Goal: Task Accomplishment & Management: Complete application form

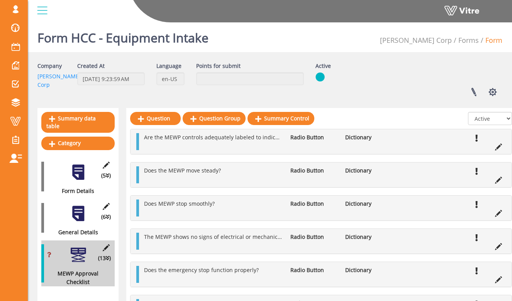
click at [83, 205] on div at bounding box center [78, 213] width 17 height 17
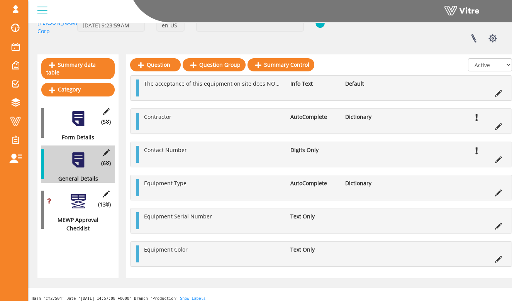
scroll to position [60, 0]
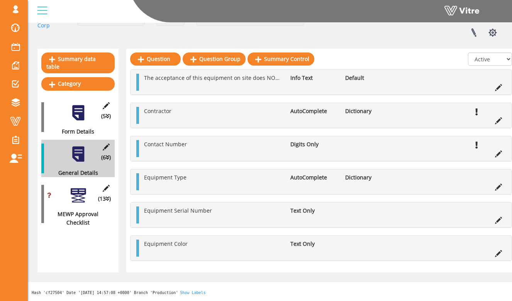
click at [80, 189] on div at bounding box center [78, 195] width 17 height 17
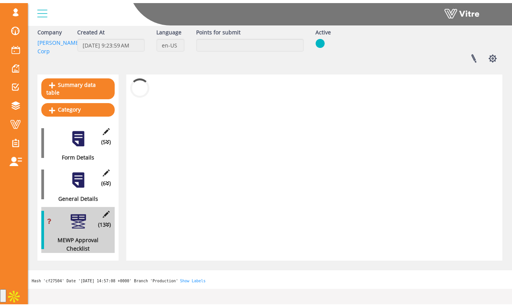
scroll to position [19, 0]
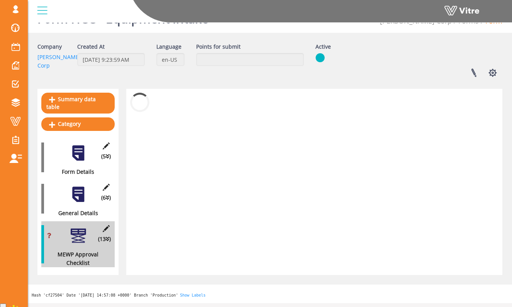
click at [80, 189] on div at bounding box center [78, 194] width 17 height 17
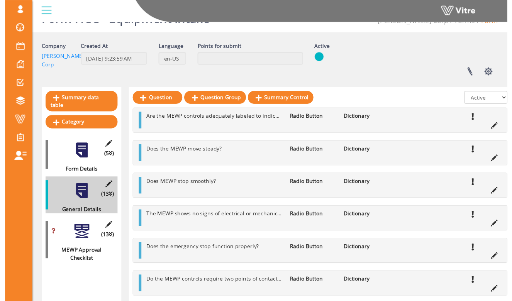
scroll to position [60, 0]
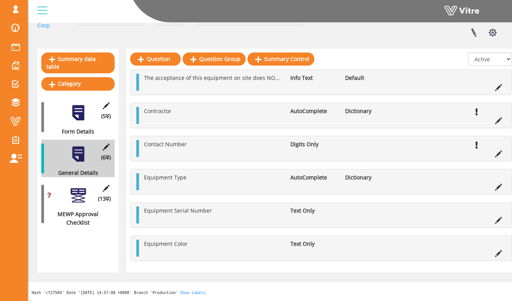
click at [81, 187] on div at bounding box center [78, 195] width 17 height 17
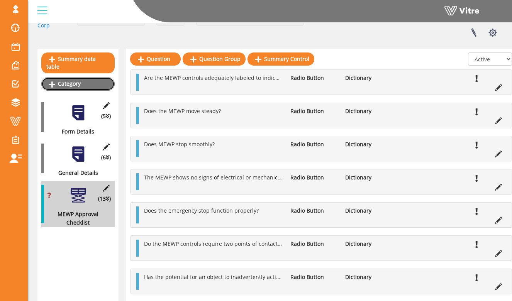
click at [103, 77] on link "Category" at bounding box center [77, 83] width 73 height 13
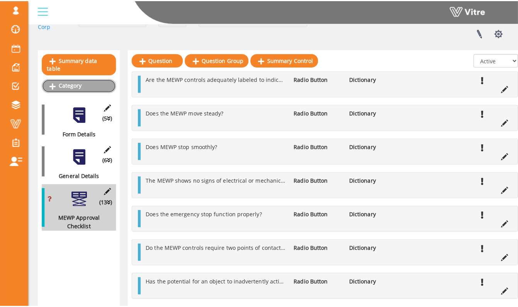
scroll to position [0, 0]
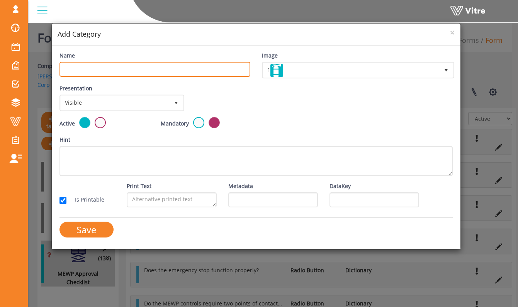
click at [136, 68] on input "Name" at bounding box center [155, 69] width 191 height 15
type input "HCC EHS Approval"
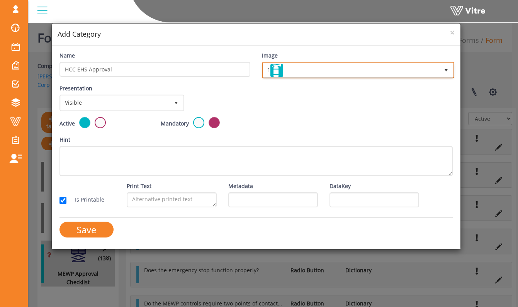
click at [293, 68] on span "1" at bounding box center [351, 70] width 176 height 14
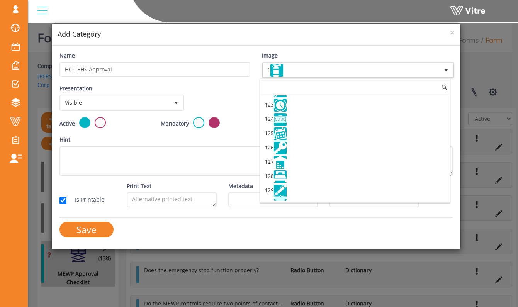
scroll to position [1783, 0]
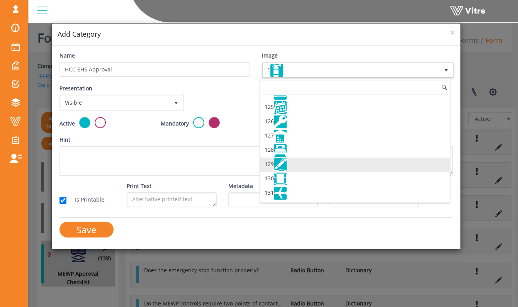
click at [311, 167] on li "129" at bounding box center [355, 165] width 190 height 14
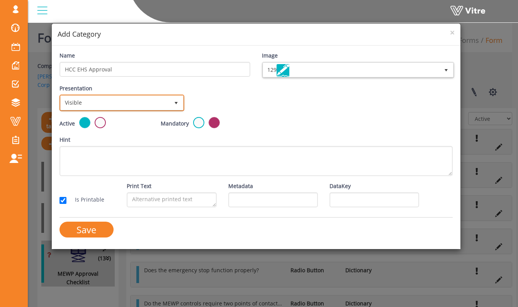
click at [114, 102] on span "Visible" at bounding box center [115, 103] width 109 height 14
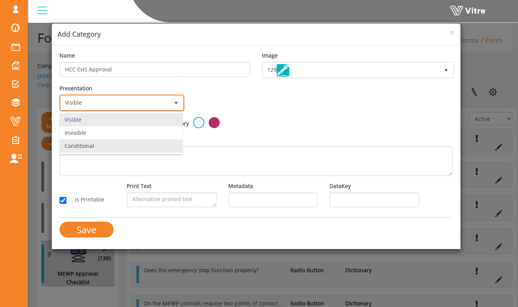
click at [124, 141] on li "Conditional" at bounding box center [121, 146] width 123 height 13
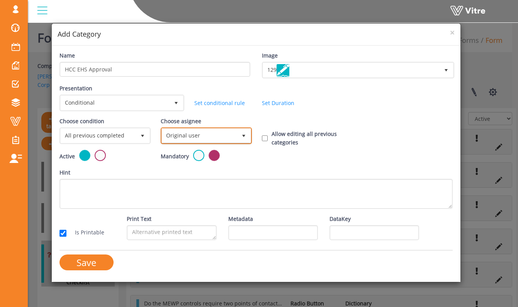
click at [226, 133] on span "Original user" at bounding box center [199, 136] width 75 height 14
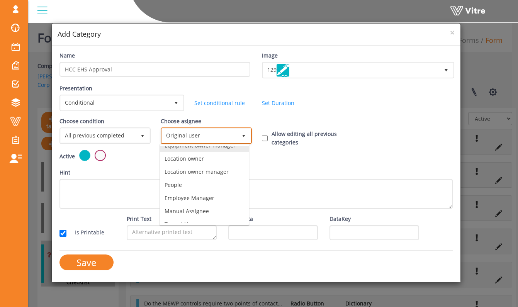
scroll to position [54, 0]
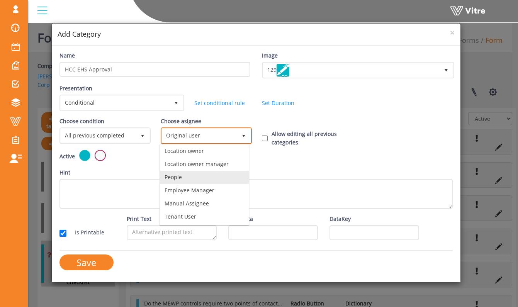
click at [223, 178] on li "People" at bounding box center [204, 177] width 89 height 13
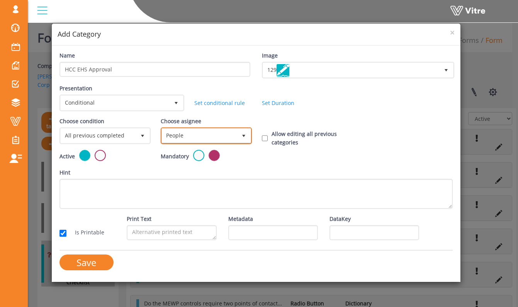
click at [232, 137] on span "People" at bounding box center [199, 136] width 75 height 14
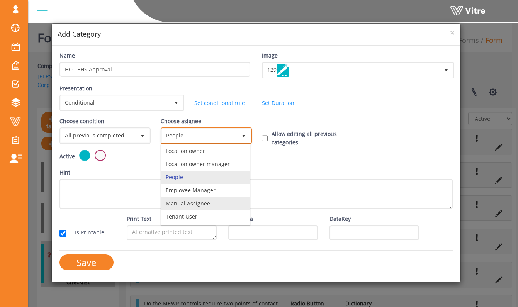
click at [228, 200] on li "Manual Assignee" at bounding box center [205, 203] width 89 height 13
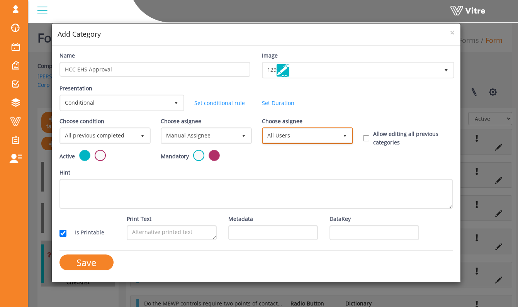
click at [287, 137] on span "All Users" at bounding box center [300, 136] width 75 height 14
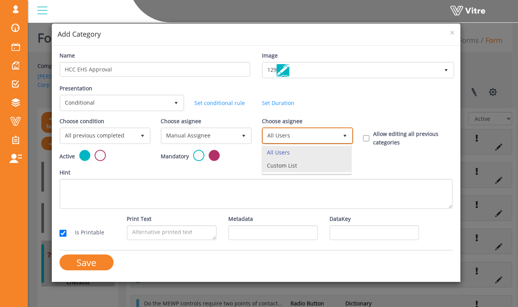
click at [285, 162] on li "Custom List" at bounding box center [306, 165] width 89 height 13
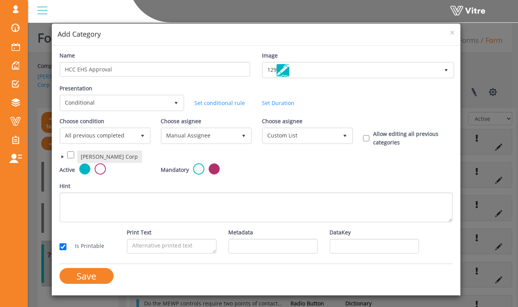
click at [61, 156] on span at bounding box center [63, 157] width 6 height 6
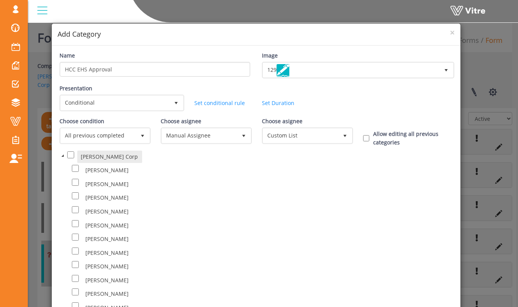
click at [61, 156] on span at bounding box center [63, 156] width 6 height 6
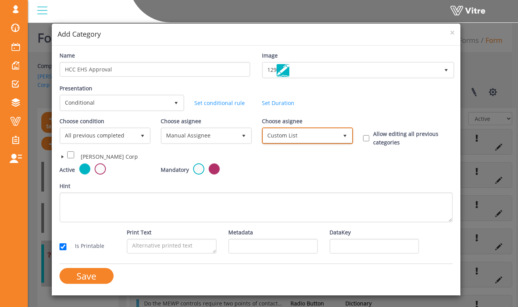
click at [271, 135] on span "Custom List" at bounding box center [300, 136] width 75 height 14
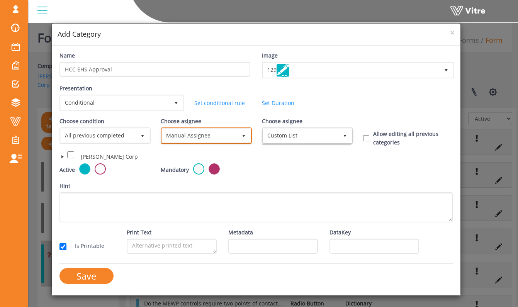
click at [229, 130] on span "Manual Assignee" at bounding box center [199, 136] width 75 height 14
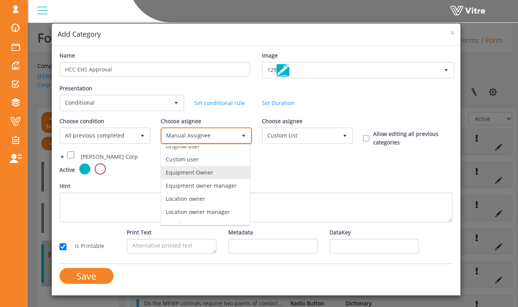
scroll to position [8, 0]
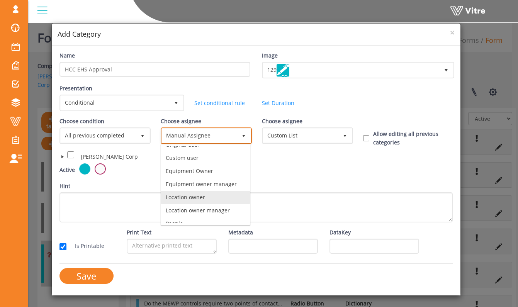
click at [226, 196] on li "Location owner" at bounding box center [205, 197] width 89 height 13
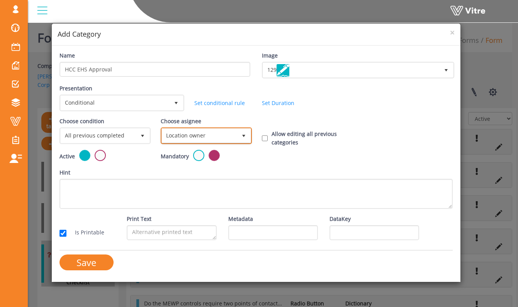
click at [238, 137] on span "select" at bounding box center [244, 136] width 14 height 14
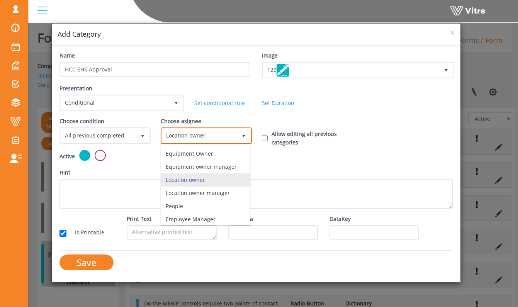
scroll to position [0, 0]
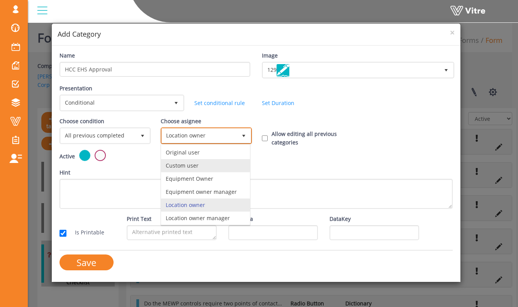
click at [213, 164] on li "Custom user" at bounding box center [205, 165] width 89 height 13
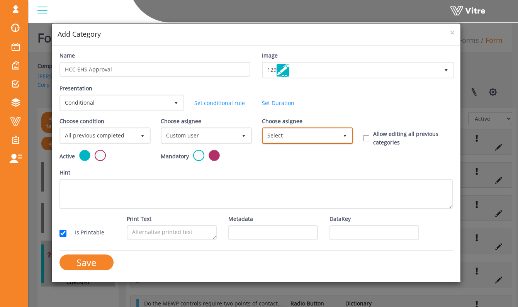
click at [279, 140] on span "Select" at bounding box center [300, 136] width 75 height 14
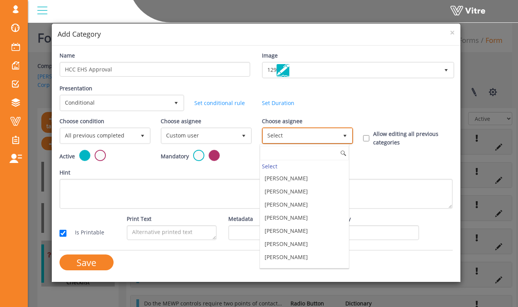
click at [279, 140] on span "Select" at bounding box center [300, 136] width 75 height 14
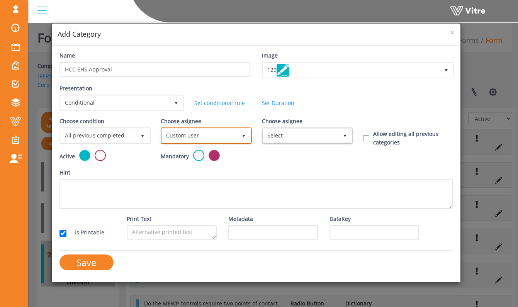
click at [235, 130] on span "Custom user" at bounding box center [199, 136] width 75 height 14
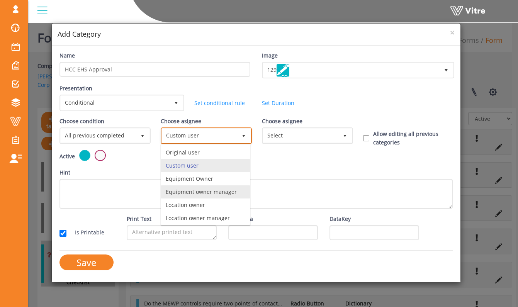
scroll to position [54, 0]
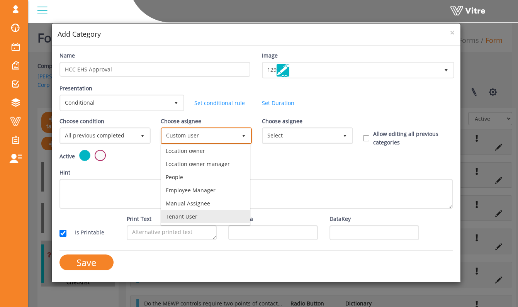
click at [216, 216] on li "Tenant User" at bounding box center [205, 216] width 89 height 13
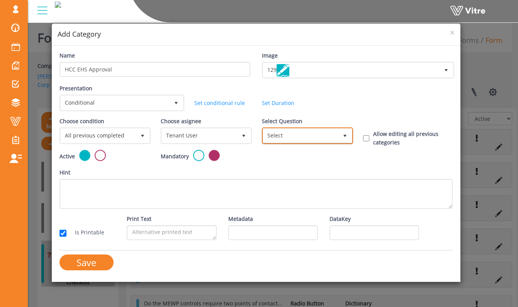
click at [285, 139] on span "Select" at bounding box center [300, 136] width 75 height 14
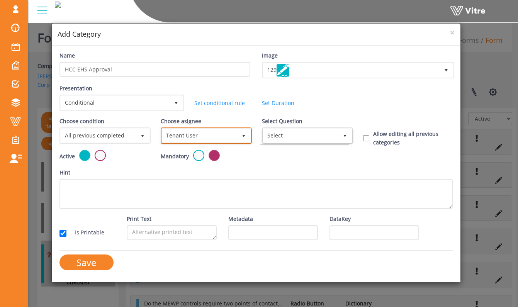
click at [226, 129] on span "Tenant User" at bounding box center [199, 136] width 75 height 14
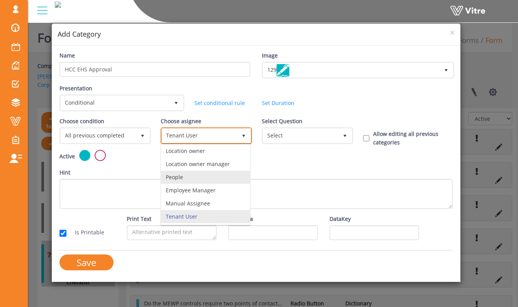
click at [217, 182] on li "People" at bounding box center [205, 177] width 89 height 13
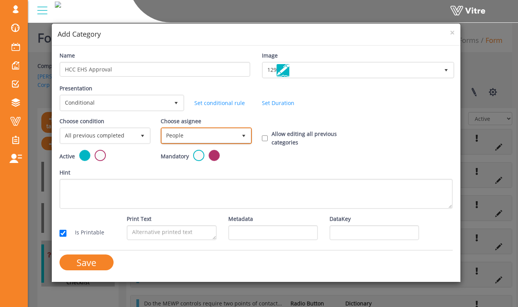
click at [233, 137] on span "People" at bounding box center [199, 136] width 75 height 14
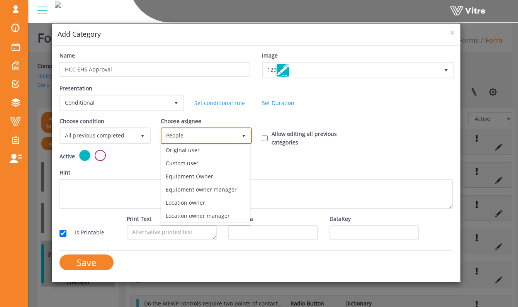
scroll to position [0, 0]
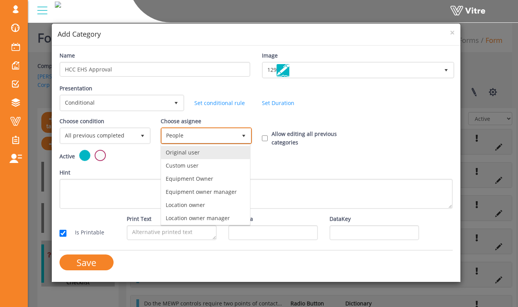
click at [207, 158] on li "Original user" at bounding box center [205, 152] width 89 height 13
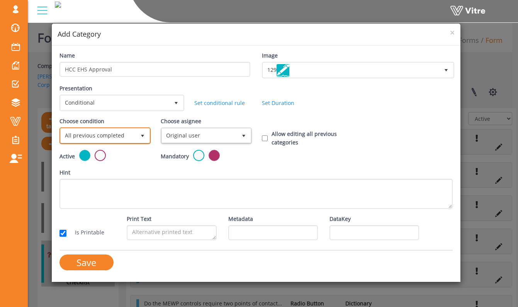
click at [143, 135] on span "select" at bounding box center [143, 136] width 6 height 6
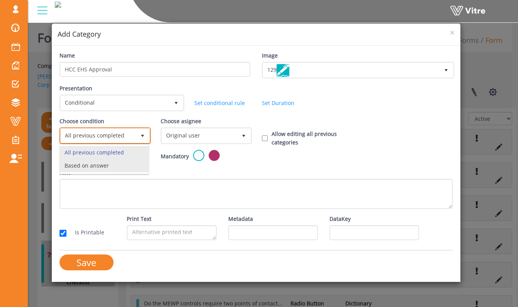
click at [125, 167] on li "Based on answer" at bounding box center [104, 165] width 89 height 13
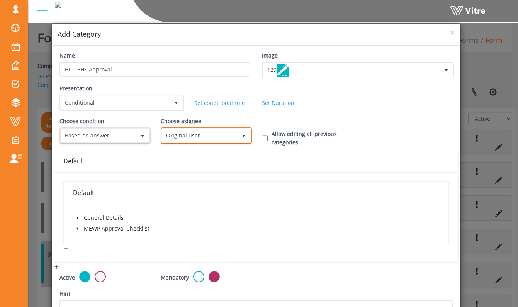
click at [181, 142] on span "Original user" at bounding box center [199, 136] width 75 height 14
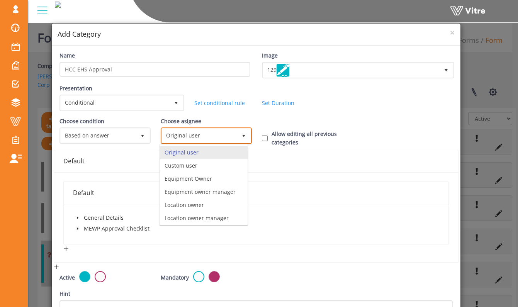
click at [181, 142] on span "Original user" at bounding box center [199, 136] width 75 height 14
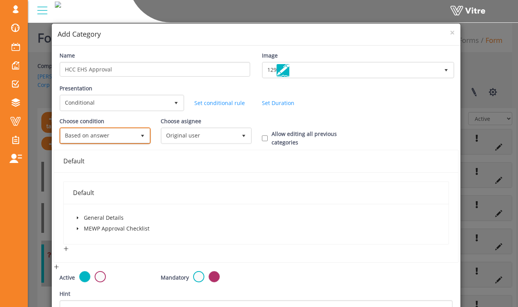
click at [132, 136] on span "Based on answer" at bounding box center [98, 136] width 75 height 14
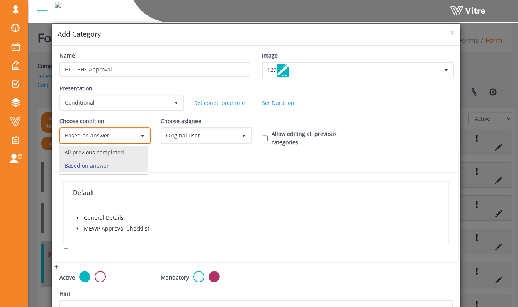
click at [127, 151] on li "All previous completed" at bounding box center [104, 152] width 88 height 13
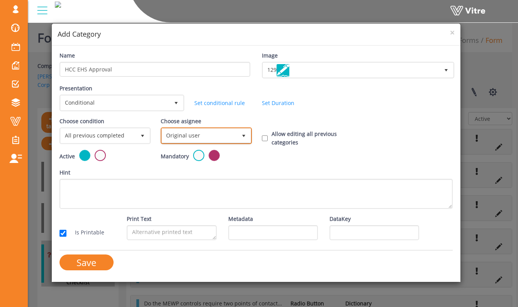
click at [190, 140] on span "Original user" at bounding box center [199, 136] width 75 height 14
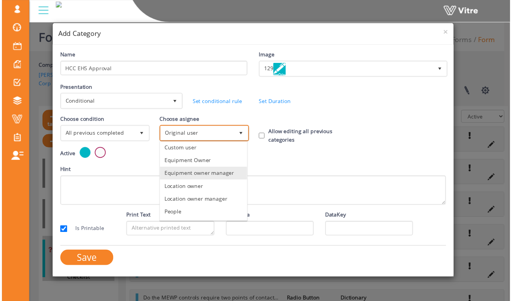
scroll to position [54, 0]
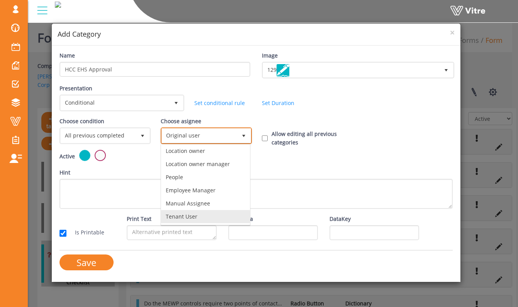
click at [209, 216] on li "Tenant User" at bounding box center [205, 216] width 89 height 13
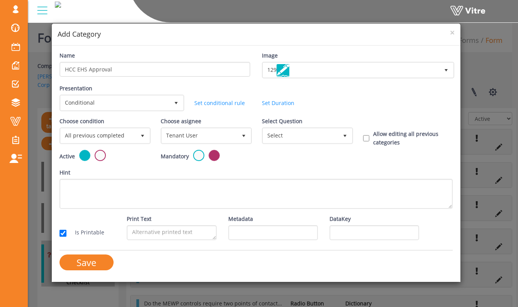
click at [291, 125] on label "Select Question" at bounding box center [282, 121] width 41 height 9
click at [0, 0] on input "Select Question" at bounding box center [0, 0] width 0 height 0
click at [242, 140] on span "select" at bounding box center [244, 136] width 14 height 14
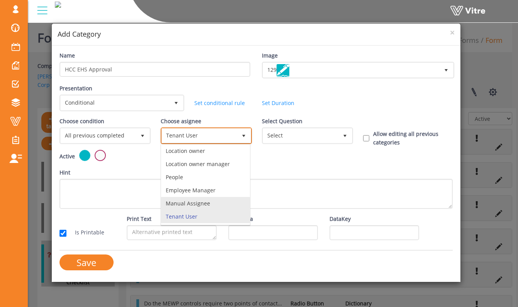
click at [218, 204] on li "Manual Assignee" at bounding box center [205, 203] width 89 height 13
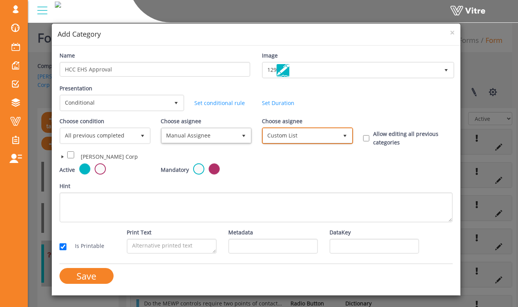
click at [294, 142] on span "Custom List" at bounding box center [300, 136] width 75 height 14
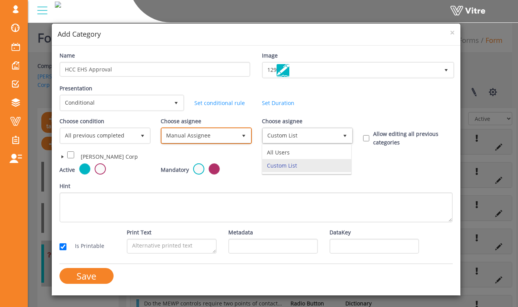
click at [241, 139] on span "select" at bounding box center [244, 136] width 6 height 6
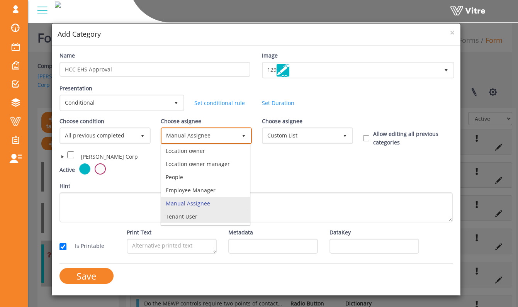
click at [222, 213] on li "Tenant User" at bounding box center [205, 216] width 89 height 13
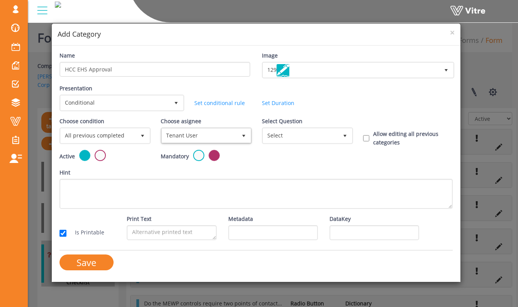
click at [301, 121] on label "Select Question" at bounding box center [282, 121] width 41 height 9
click at [0, 0] on input "Select Question" at bounding box center [0, 0] width 0 height 0
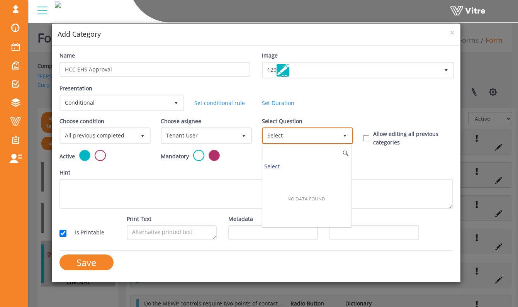
click at [298, 138] on span "Select" at bounding box center [300, 136] width 75 height 14
click at [333, 113] on div "Presentation Conditional 5 Set Duration Minutes 0 Set conditional rule Set Dura…" at bounding box center [256, 100] width 405 height 33
click at [453, 35] on span "×" at bounding box center [452, 32] width 5 height 11
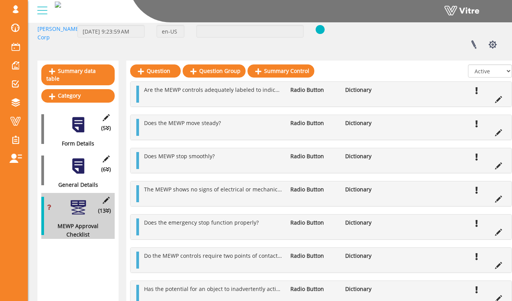
scroll to position [81, 0]
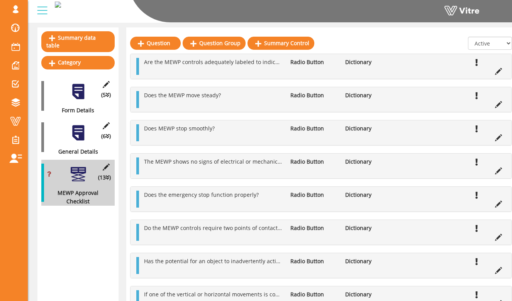
click at [78, 124] on div at bounding box center [78, 132] width 17 height 17
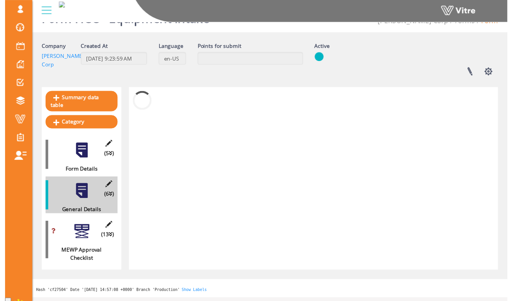
scroll to position [60, 0]
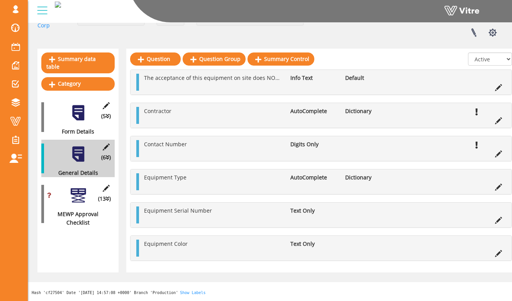
click at [82, 108] on div at bounding box center [78, 112] width 17 height 17
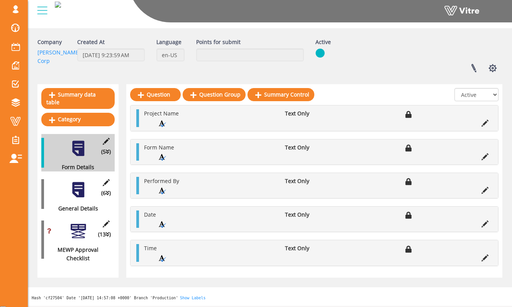
click at [81, 181] on div at bounding box center [78, 189] width 17 height 17
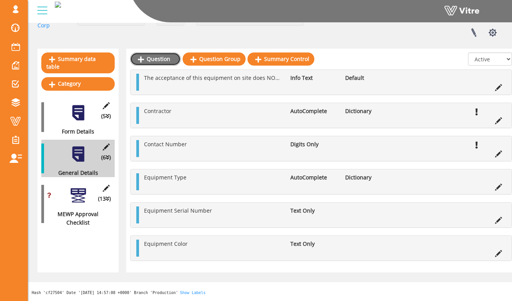
click at [163, 58] on link "Question" at bounding box center [155, 59] width 51 height 13
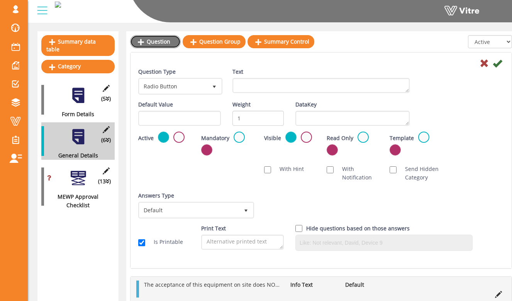
scroll to position [78, 0]
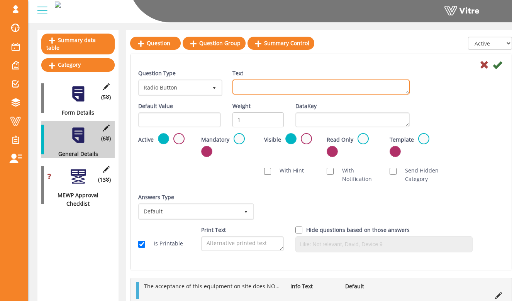
click at [247, 91] on textarea "Text" at bounding box center [321, 87] width 177 height 15
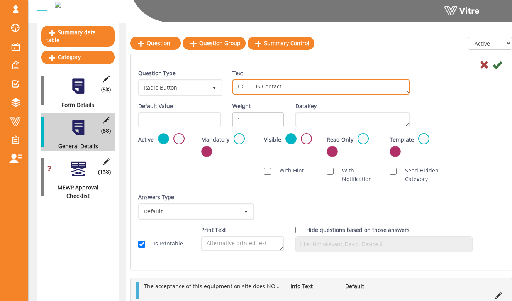
type textarea "HCC EHS Contact"
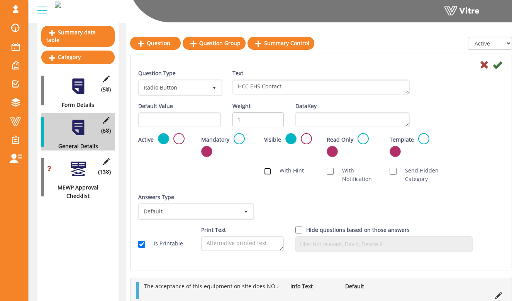
click at [266, 170] on input "With Hint" at bounding box center [267, 171] width 7 height 7
checkbox input "true"
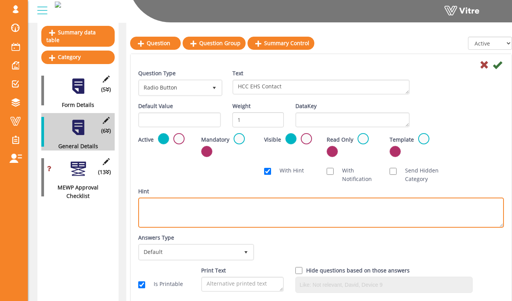
click at [216, 212] on textarea "Hint" at bounding box center [321, 213] width 366 height 30
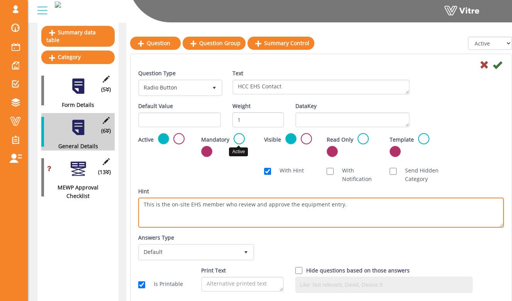
type textarea "This is the on-site EHS member who review and approve the equipment entry."
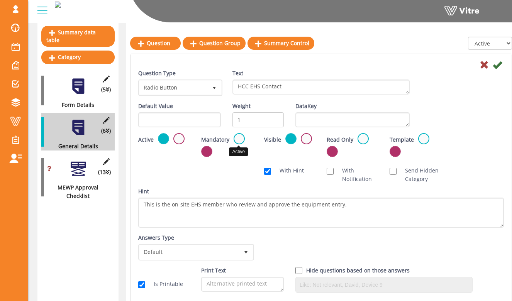
click at [235, 136] on label at bounding box center [239, 138] width 11 height 11
click at [0, 0] on input "radio" at bounding box center [0, 0] width 0 height 0
click at [499, 65] on icon at bounding box center [497, 64] width 9 height 9
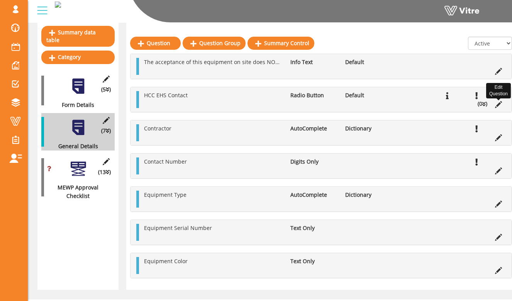
click at [501, 106] on icon at bounding box center [498, 104] width 7 height 7
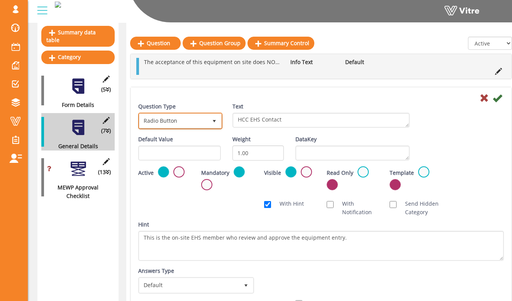
click at [203, 120] on span "Radio Button" at bounding box center [174, 121] width 68 height 14
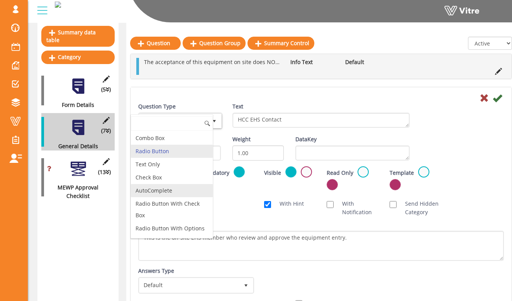
click at [186, 188] on li "AutoComplete" at bounding box center [172, 190] width 82 height 13
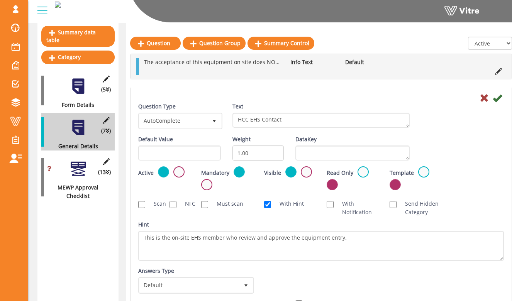
click at [233, 138] on label "Weight" at bounding box center [242, 139] width 18 height 9
click at [233, 146] on input "1.00" at bounding box center [258, 153] width 51 height 15
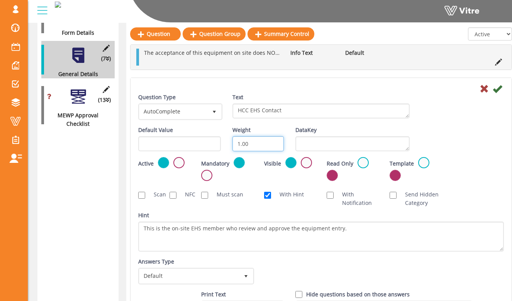
scroll to position [171, 0]
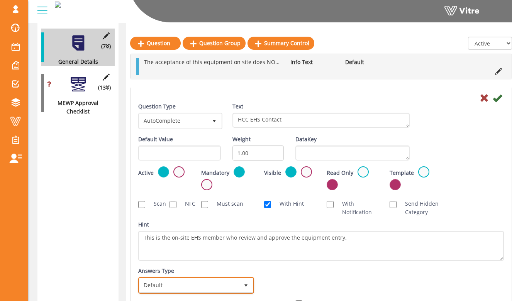
click at [187, 291] on span "Default" at bounding box center [190, 286] width 100 height 14
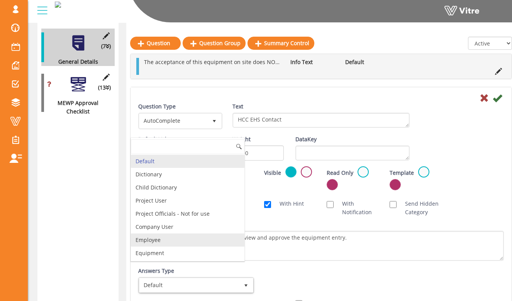
click at [187, 238] on li "Employee" at bounding box center [188, 240] width 114 height 13
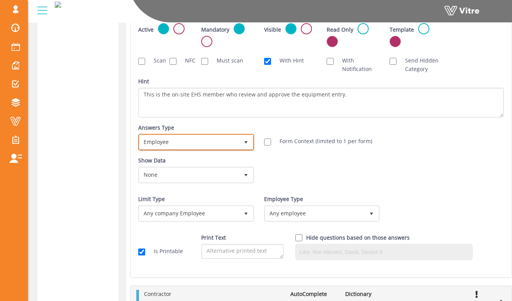
scroll to position [345, 0]
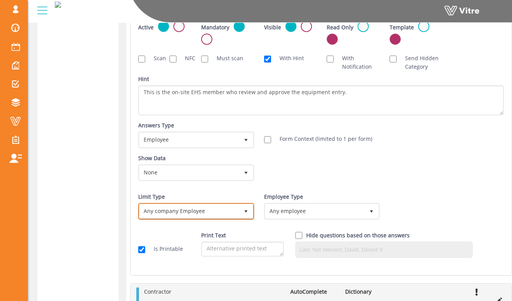
click at [240, 212] on span "select" at bounding box center [246, 211] width 14 height 14
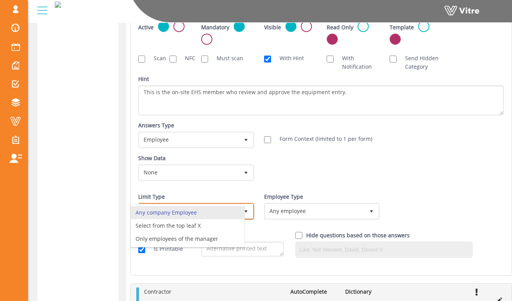
click at [240, 212] on li "Any company Employee" at bounding box center [188, 212] width 114 height 13
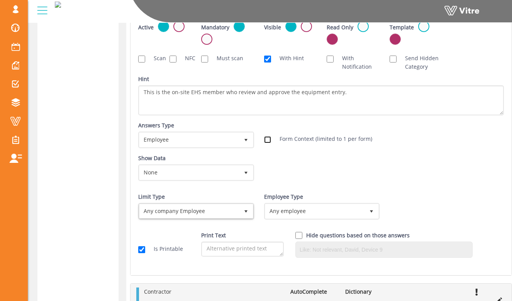
click at [267, 136] on input "Form Context (limited to 1 per form)" at bounding box center [267, 139] width 7 height 7
checkbox input "true"
click at [243, 211] on span "select" at bounding box center [246, 212] width 6 height 6
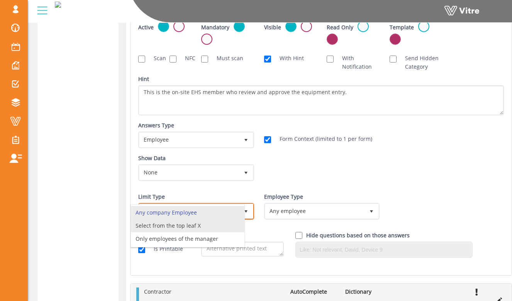
click at [234, 228] on li "Select from the top leaf X" at bounding box center [188, 226] width 114 height 13
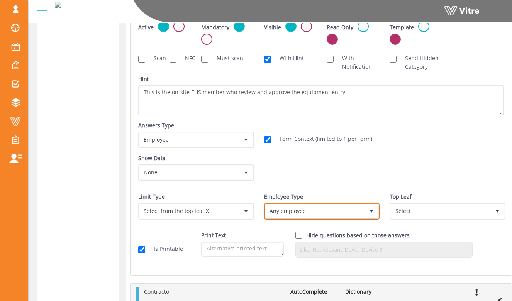
click at [302, 213] on span "Any employee" at bounding box center [316, 211] width 100 height 14
click at [310, 211] on li "Any employee" at bounding box center [314, 212] width 114 height 13
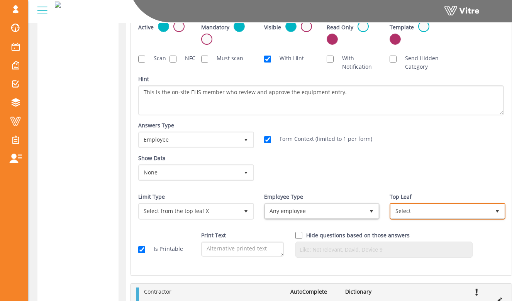
click at [419, 211] on span "Select" at bounding box center [441, 211] width 100 height 14
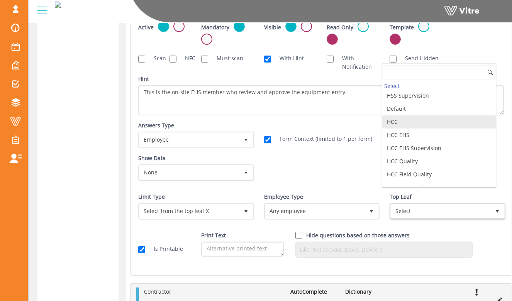
scroll to position [88, 0]
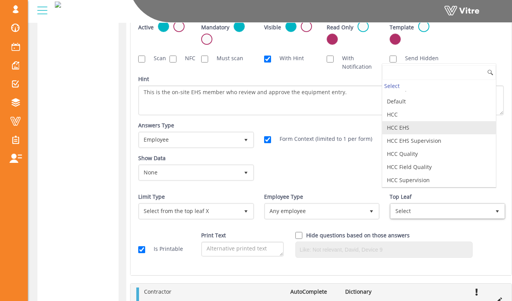
click at [430, 130] on li "HCC EHS" at bounding box center [440, 127] width 114 height 13
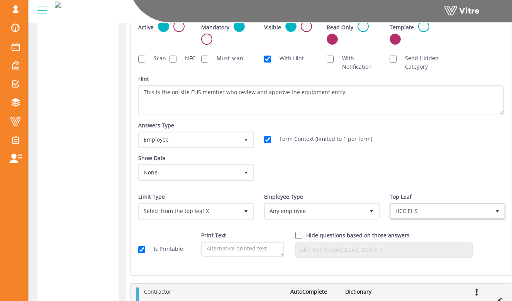
click at [427, 146] on div "Answers Type Default 0 Answers Type Employee 6 Module Select Form Context (limi…" at bounding box center [322, 137] width 378 height 33
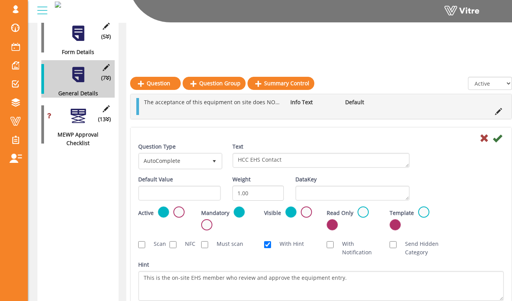
scroll to position [104, 0]
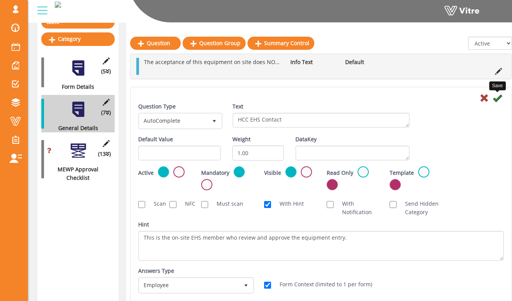
click at [500, 98] on icon at bounding box center [497, 98] width 9 height 9
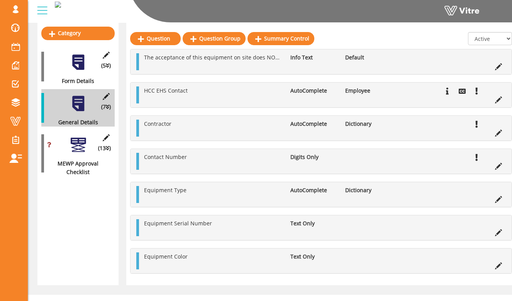
scroll to position [123, 0]
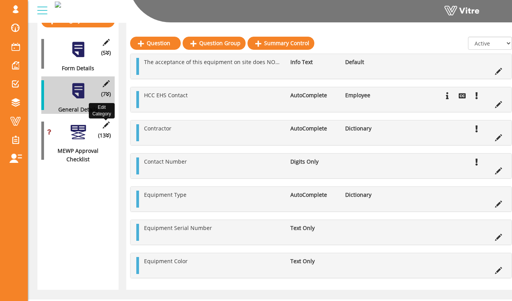
click at [106, 122] on icon at bounding box center [106, 125] width 10 height 7
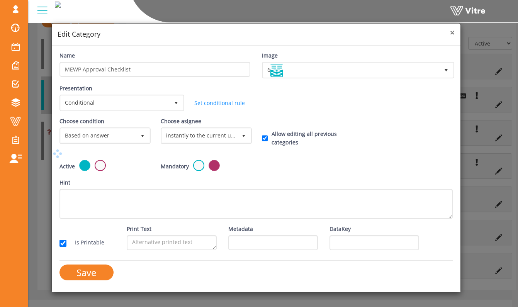
click at [451, 34] on span "×" at bounding box center [452, 32] width 5 height 11
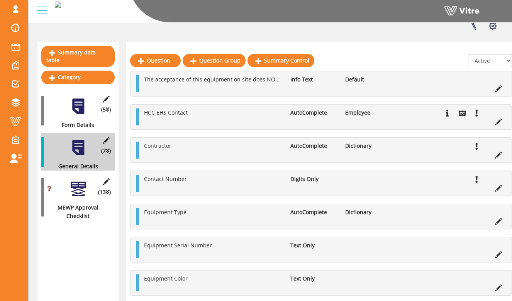
scroll to position [61, 0]
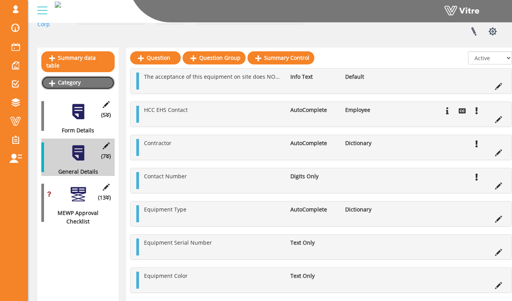
click at [98, 76] on link "Category" at bounding box center [77, 82] width 73 height 13
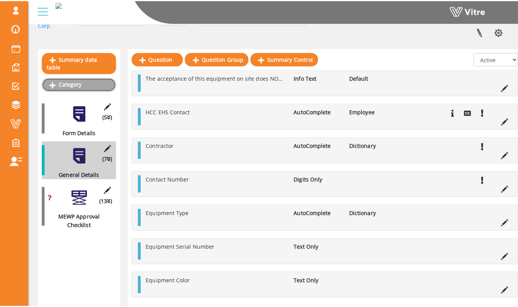
scroll to position [0, 0]
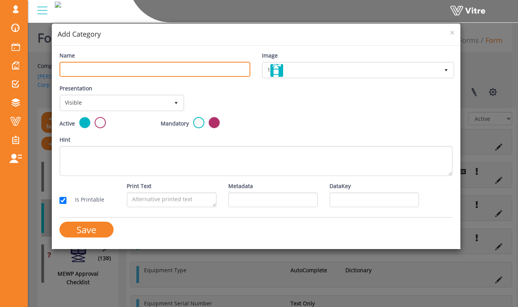
click at [122, 70] on input "Name" at bounding box center [155, 69] width 191 height 15
type input "HCC Approval"
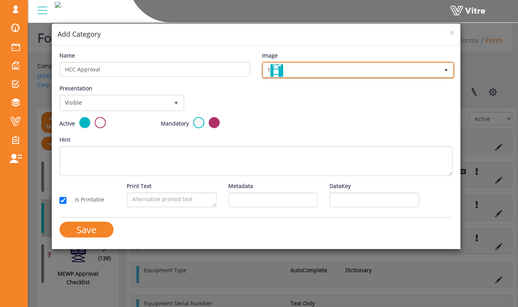
click at [291, 70] on span "1" at bounding box center [351, 70] width 176 height 14
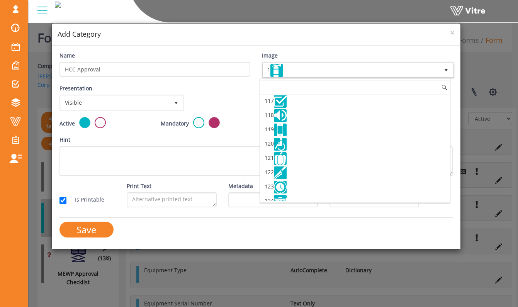
scroll to position [1783, 0]
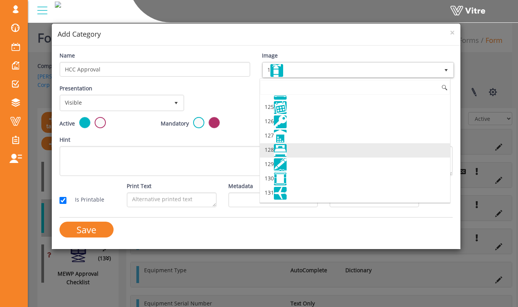
click at [299, 162] on li "129" at bounding box center [355, 165] width 190 height 14
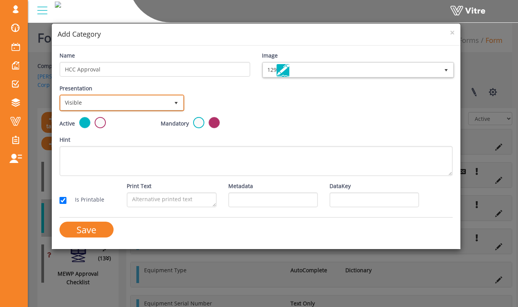
click at [159, 105] on span "Visible" at bounding box center [115, 103] width 109 height 14
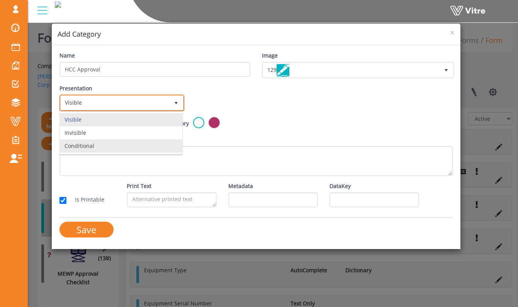
click at [152, 146] on li "Conditional" at bounding box center [121, 146] width 123 height 13
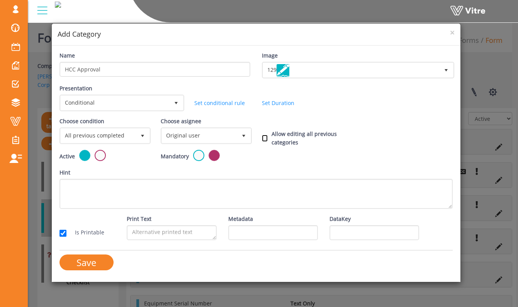
click at [268, 139] on input "Allow editing all previous categories" at bounding box center [265, 138] width 6 height 7
checkbox input "true"
click at [257, 150] on div "Active Mandatory" at bounding box center [256, 159] width 405 height 19
click at [174, 134] on span "Original user" at bounding box center [199, 136] width 75 height 14
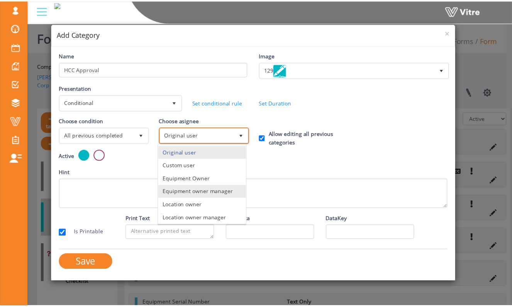
scroll to position [54, 0]
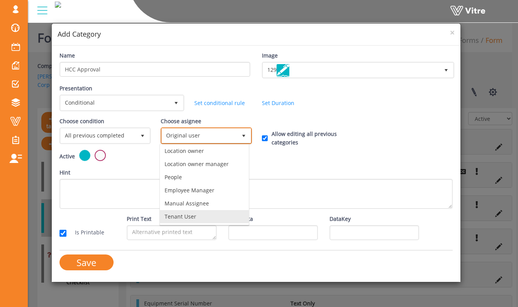
click at [202, 216] on li "Tenant User" at bounding box center [204, 216] width 89 height 13
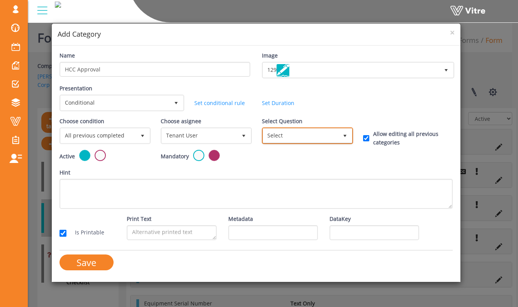
click at [276, 136] on span "Select" at bounding box center [300, 136] width 75 height 14
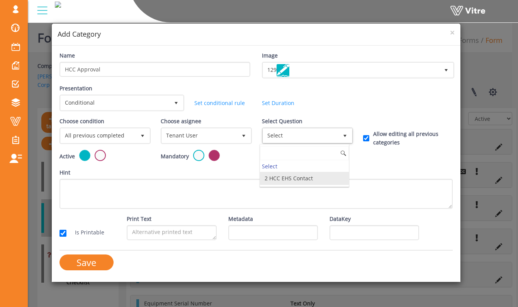
click at [288, 179] on li "2 HCC EHS Contact" at bounding box center [304, 178] width 89 height 13
click at [281, 165] on div "Active Mandatory" at bounding box center [256, 159] width 405 height 19
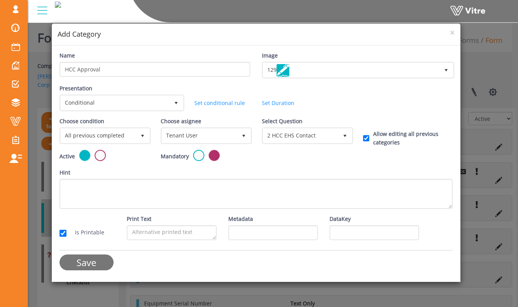
click at [91, 262] on input "Save" at bounding box center [87, 263] width 54 height 16
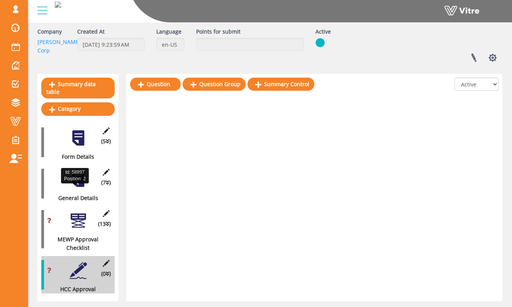
scroll to position [49, 0]
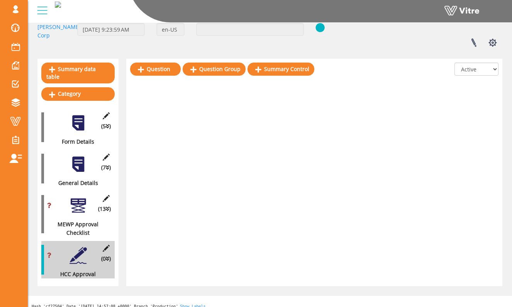
click at [511, 143] on div "Form HCC - Equipment Intake Hoffman Corp Forms Form Company Hoffman Corp Create…" at bounding box center [270, 142] width 485 height 345
click at [160, 70] on link "Question" at bounding box center [155, 69] width 51 height 13
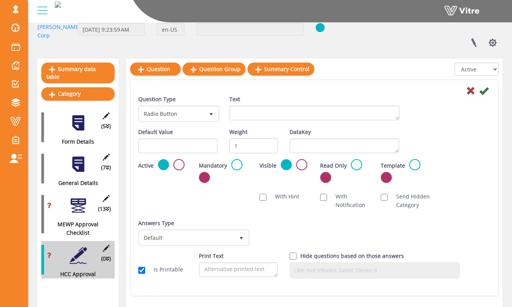
click at [212, 127] on div "Question Type Radio Button 3" at bounding box center [178, 111] width 91 height 33
click at [209, 121] on span "Radio Button" at bounding box center [179, 113] width 80 height 15
click at [198, 134] on li "Info Text" at bounding box center [170, 130] width 79 height 13
type input "info"
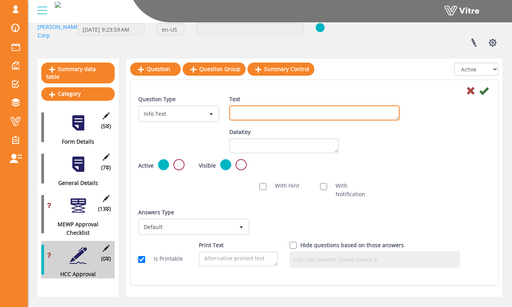
click at [251, 117] on textarea "Text" at bounding box center [315, 113] width 170 height 15
type textarea "After approving the equipment to be on site, tag it with a barcode/QR code and …"
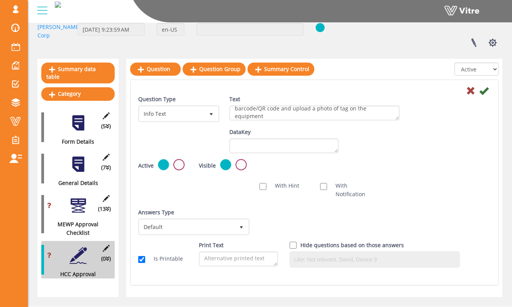
click at [465, 138] on div "Default Value Weight DataKey" at bounding box center [315, 143] width 364 height 31
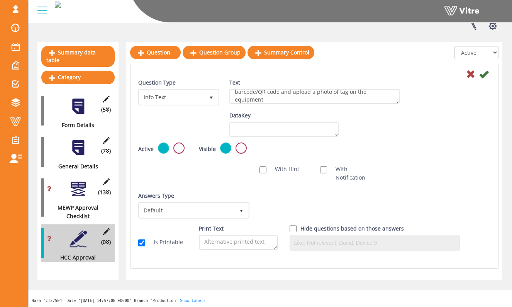
scroll to position [68, 0]
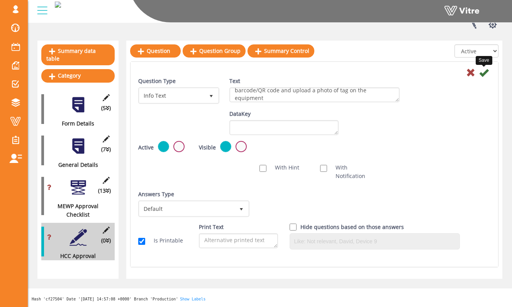
click at [485, 75] on icon at bounding box center [484, 72] width 9 height 9
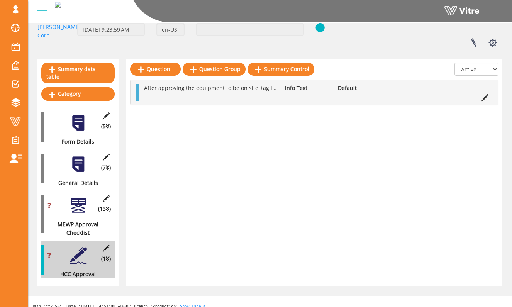
click at [82, 160] on div at bounding box center [78, 164] width 17 height 17
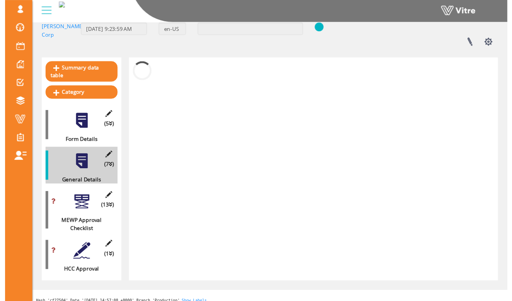
scroll to position [68, 0]
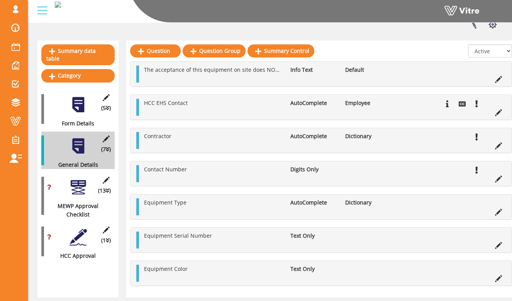
click at [78, 185] on div at bounding box center [78, 187] width 17 height 17
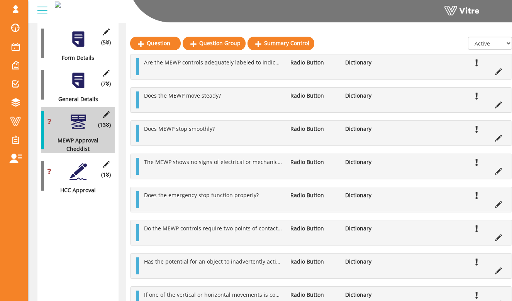
scroll to position [133, 2]
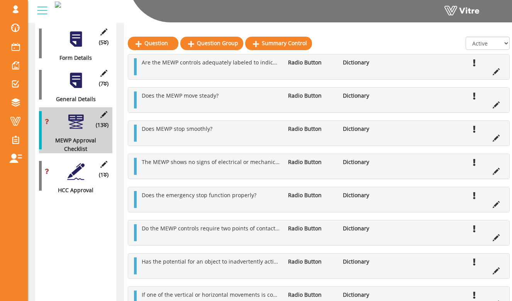
click at [77, 163] on div at bounding box center [75, 171] width 17 height 17
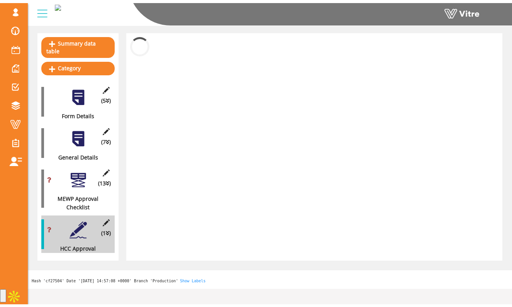
scroll to position [49, 0]
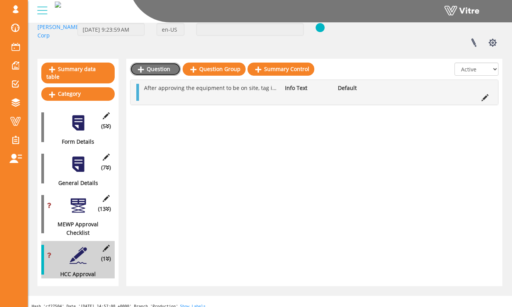
click at [171, 73] on link "Question" at bounding box center [155, 69] width 51 height 13
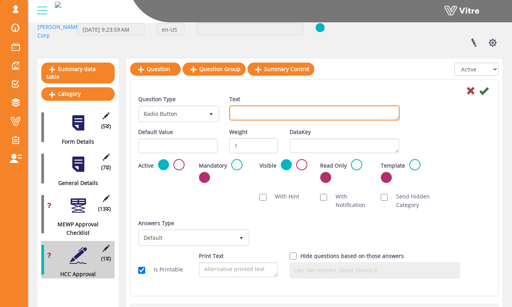
click at [254, 116] on textarea "Text" at bounding box center [315, 113] width 170 height 15
type textarea "Scan the barcode/QR code on the equipment"
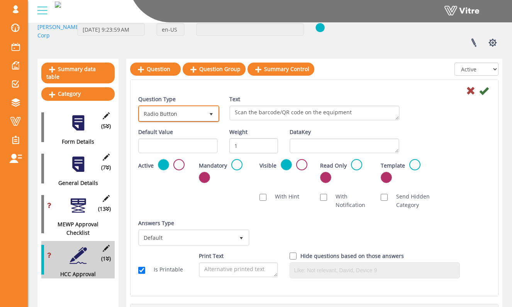
click at [153, 111] on span "Radio Button" at bounding box center [172, 114] width 65 height 14
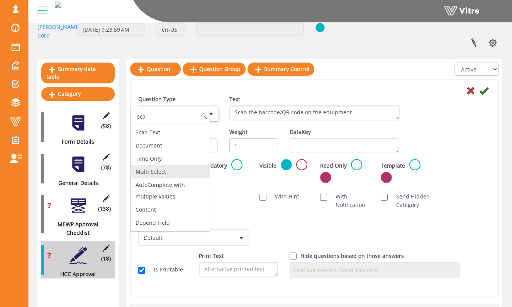
scroll to position [0, 0]
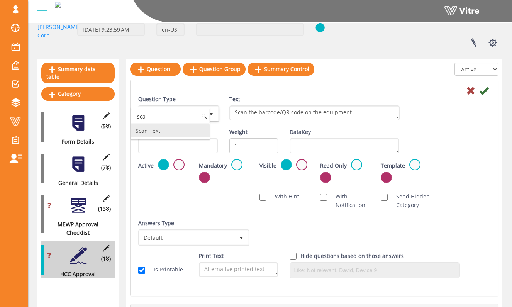
click at [182, 138] on div "sca Scan Text No data found." at bounding box center [171, 123] width 80 height 32
click at [185, 133] on li "Scan Text" at bounding box center [170, 130] width 79 height 13
type input "sca"
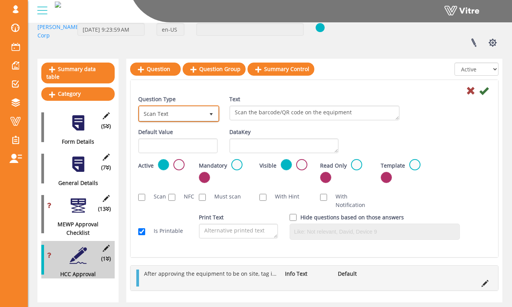
click at [203, 116] on span "Scan Text" at bounding box center [172, 114] width 65 height 14
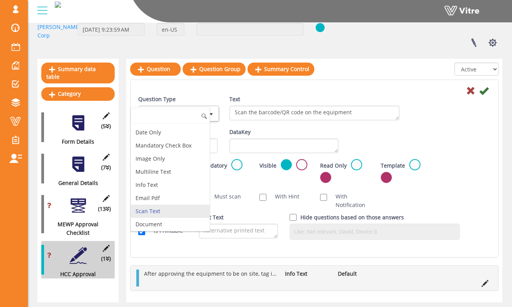
click at [187, 218] on li "Scan Text" at bounding box center [170, 211] width 79 height 13
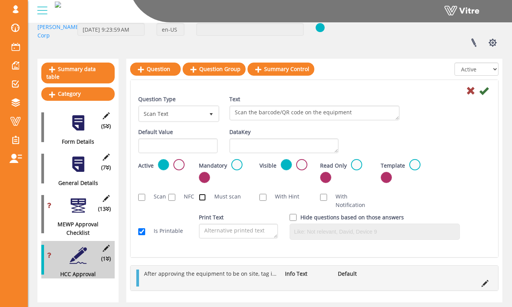
click at [205, 197] on input "Must scan" at bounding box center [202, 197] width 7 height 7
checkbox input "true"
click at [139, 196] on input "Scan" at bounding box center [141, 197] width 7 height 7
checkbox input "true"
click at [485, 91] on icon at bounding box center [484, 90] width 9 height 9
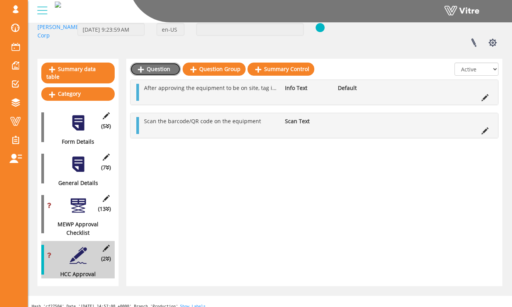
click at [163, 68] on link "Question" at bounding box center [155, 69] width 51 height 13
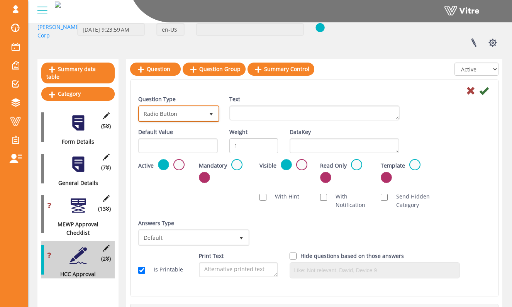
click at [202, 117] on span "Radio Button" at bounding box center [172, 114] width 65 height 14
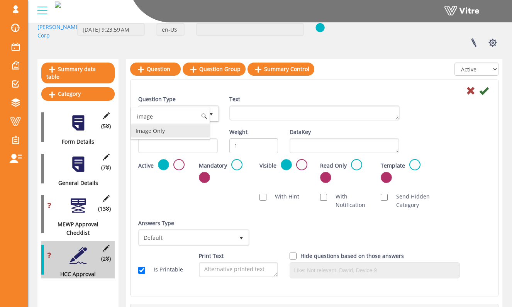
click at [195, 126] on li "Image Only" at bounding box center [170, 130] width 79 height 13
type input "image"
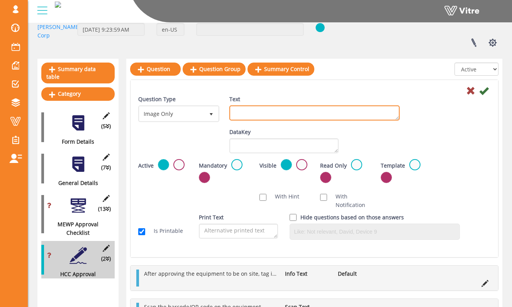
click at [235, 115] on textarea "Text" at bounding box center [315, 113] width 170 height 15
type textarea "Upload photo of code on equipment"
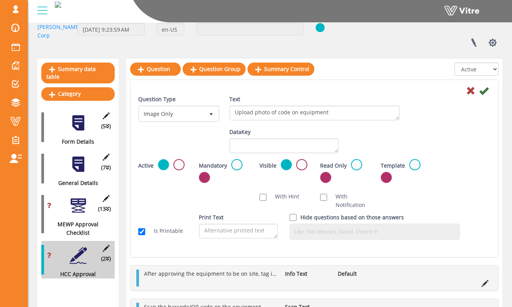
click at [408, 111] on div "Question Type Image Only 22 Text Upload photo of code on equipment" at bounding box center [315, 111] width 364 height 33
click at [233, 168] on label at bounding box center [237, 164] width 11 height 11
click at [0, 0] on input "radio" at bounding box center [0, 0] width 0 height 0
click at [437, 112] on div "Question Type Image Only 22 Text Upload photo of code on equipment" at bounding box center [315, 111] width 364 height 33
click at [486, 89] on icon at bounding box center [484, 90] width 9 height 9
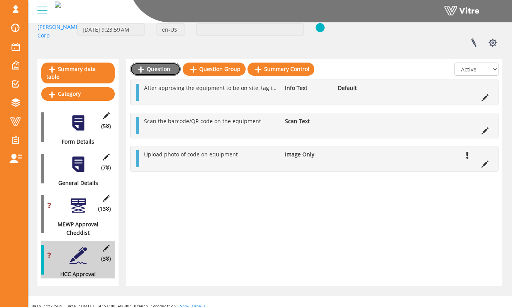
click at [165, 72] on link "Question" at bounding box center [155, 69] width 51 height 13
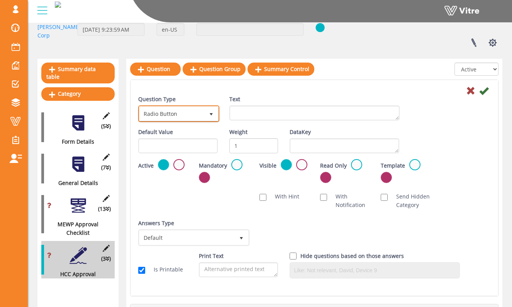
click at [211, 116] on span "select" at bounding box center [211, 114] width 6 height 6
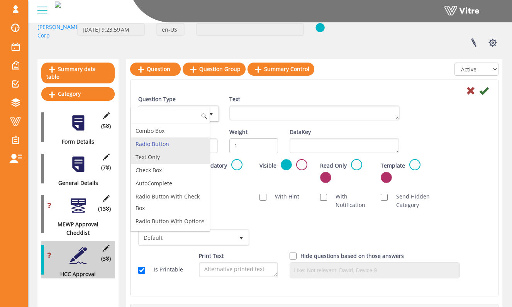
click at [192, 157] on li "Text Only" at bounding box center [170, 157] width 79 height 13
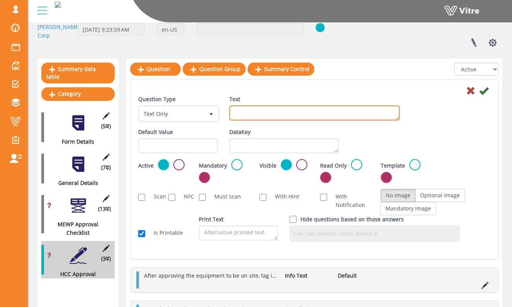
click at [283, 118] on textarea "Text" at bounding box center [315, 113] width 170 height 15
type textarea "Approver Name"
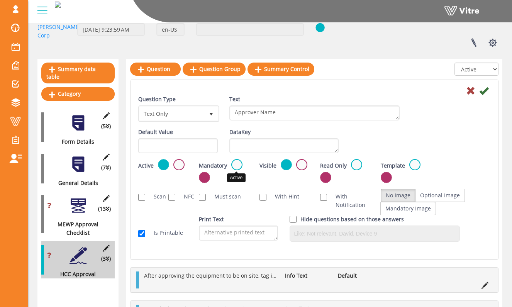
click at [233, 163] on label at bounding box center [237, 164] width 11 height 11
click at [0, 0] on input "radio" at bounding box center [0, 0] width 0 height 0
click at [484, 93] on icon at bounding box center [484, 90] width 9 height 9
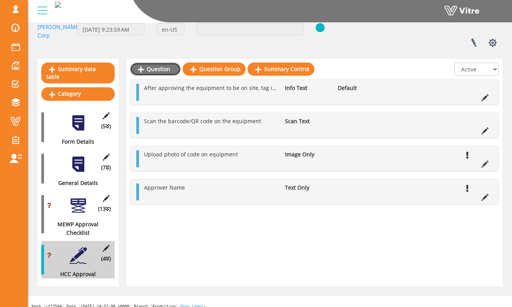
click at [158, 68] on link "Question" at bounding box center [155, 69] width 51 height 13
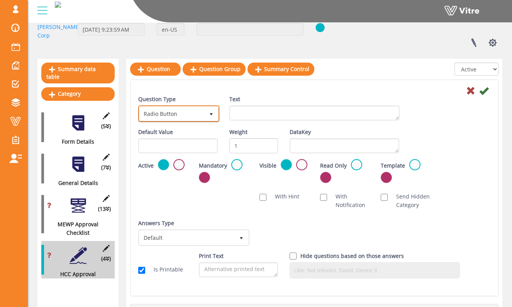
click at [207, 112] on span "select" at bounding box center [211, 114] width 14 height 14
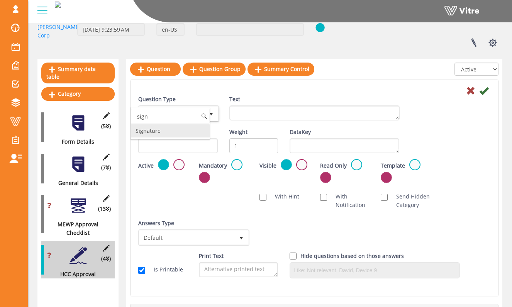
click at [196, 129] on li "Signature" at bounding box center [170, 130] width 79 height 13
type input "sign"
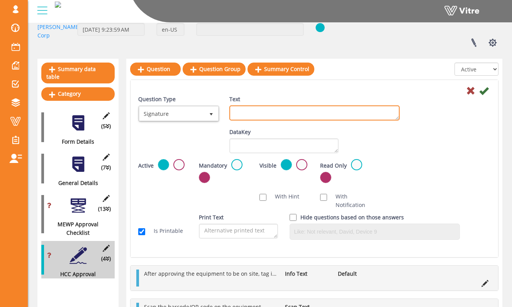
click at [253, 113] on textarea "Text" at bounding box center [315, 113] width 170 height 15
type textarea "Approver Signature"
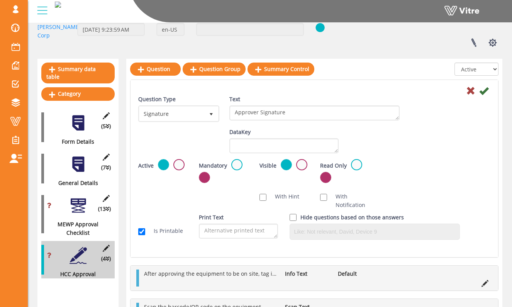
click at [430, 103] on div "Question Type Signature 14 Text Approver Signature" at bounding box center [315, 111] width 364 height 33
click at [236, 165] on label at bounding box center [237, 164] width 11 height 11
click at [0, 0] on input "radio" at bounding box center [0, 0] width 0 height 0
click at [484, 91] on icon at bounding box center [484, 90] width 9 height 9
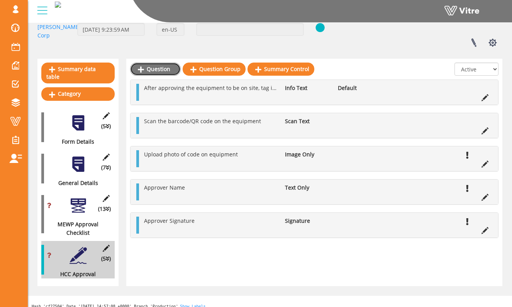
click at [152, 64] on link "Question" at bounding box center [155, 69] width 51 height 13
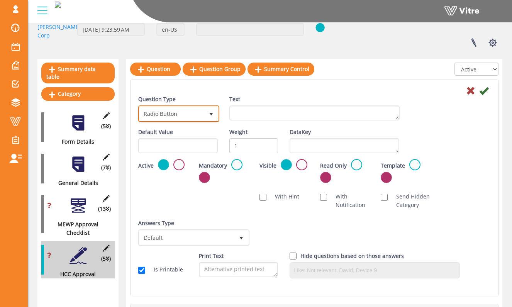
click at [198, 119] on span "Radio Button" at bounding box center [172, 114] width 65 height 14
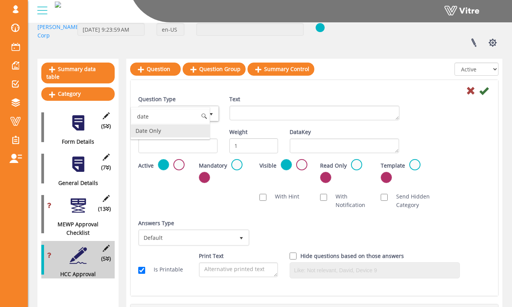
click at [182, 136] on li "Date Only" at bounding box center [170, 130] width 79 height 13
type input "date"
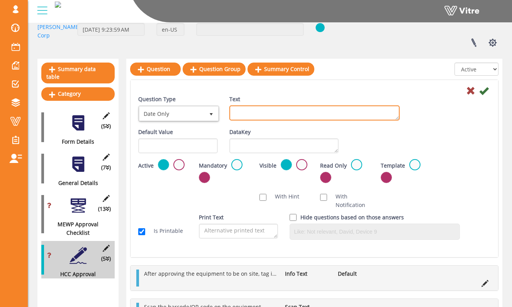
click at [242, 112] on textarea "Text" at bounding box center [315, 113] width 170 height 15
type textarea "Approval Date"
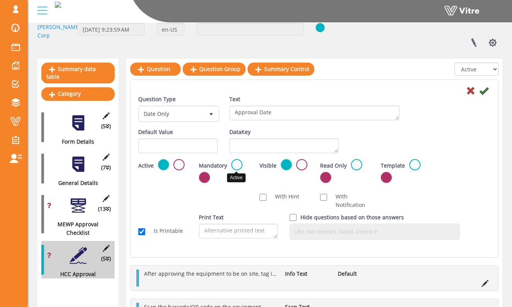
click at [240, 163] on label at bounding box center [237, 164] width 11 height 11
click at [0, 0] on input "radio" at bounding box center [0, 0] width 0 height 0
click at [438, 123] on div "Question Type Date Only 18 Text Approval Date" at bounding box center [315, 111] width 364 height 33
click at [484, 90] on icon at bounding box center [484, 90] width 9 height 9
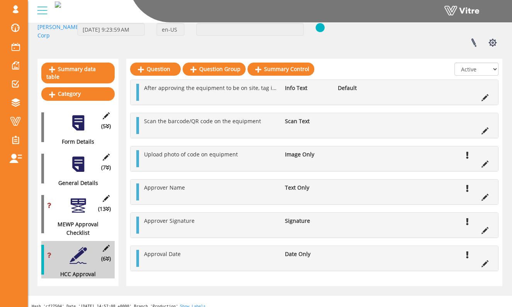
scroll to position [54, 0]
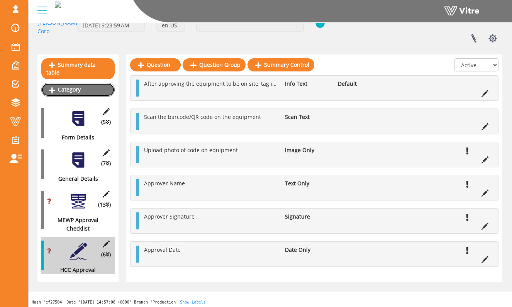
click at [99, 83] on link "Category" at bounding box center [77, 89] width 73 height 13
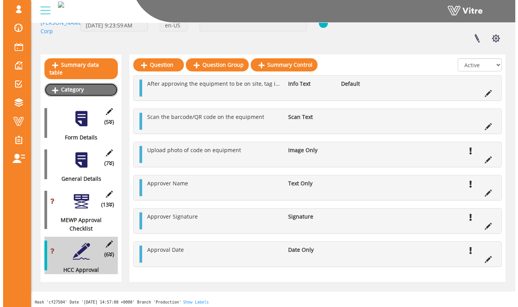
scroll to position [0, 0]
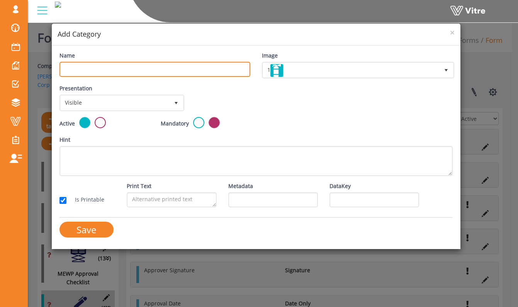
click at [129, 70] on input "Name" at bounding box center [155, 69] width 191 height 15
type input "Equipment Creation"
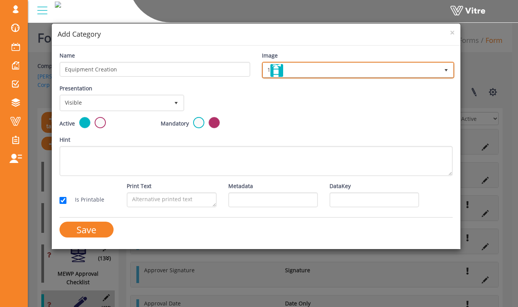
click at [285, 74] on span "1" at bounding box center [351, 70] width 176 height 14
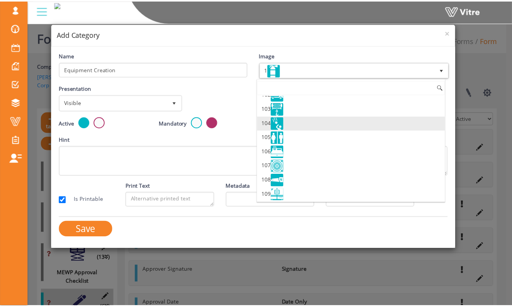
scroll to position [1461, 0]
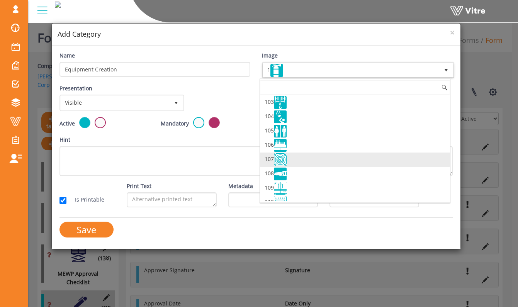
click at [315, 167] on li "107" at bounding box center [355, 160] width 190 height 14
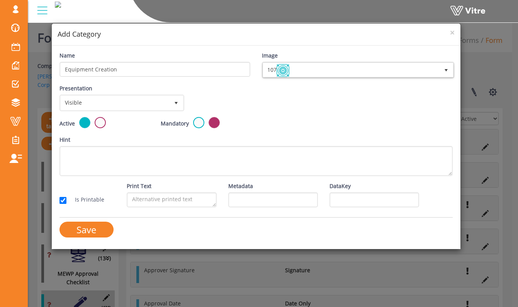
click at [296, 131] on div "Active Mandatory" at bounding box center [256, 126] width 405 height 19
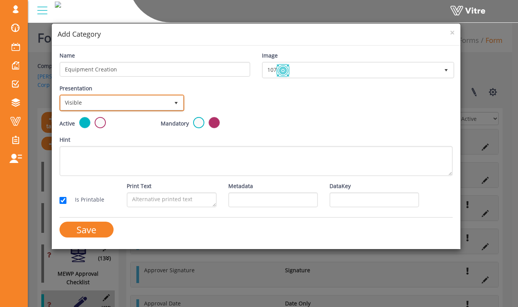
click at [140, 103] on span "Visible" at bounding box center [115, 103] width 109 height 14
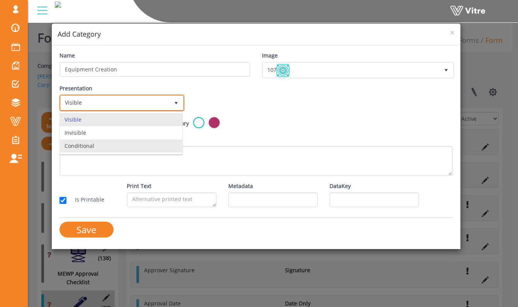
click at [133, 144] on li "Conditional" at bounding box center [121, 146] width 123 height 13
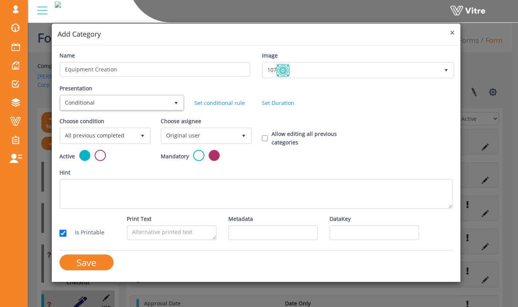
click at [452, 34] on span "×" at bounding box center [452, 32] width 5 height 11
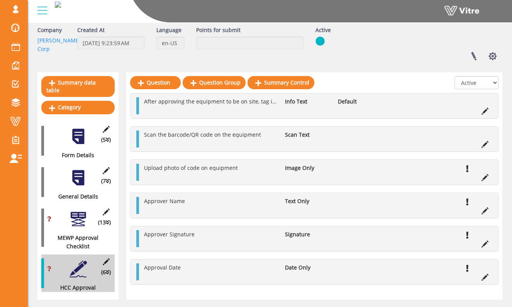
scroll to position [54, 0]
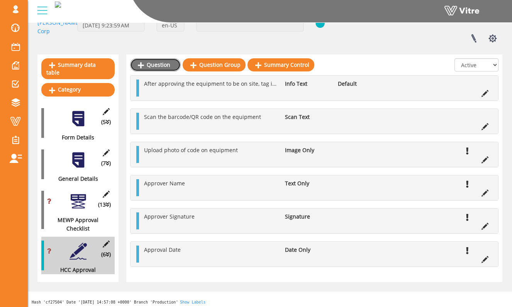
click at [167, 68] on link "Question" at bounding box center [155, 64] width 51 height 13
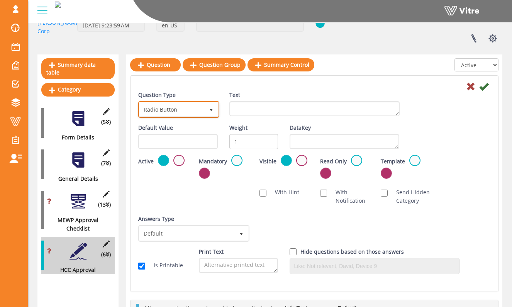
click at [201, 103] on span "Radio Button" at bounding box center [172, 109] width 65 height 14
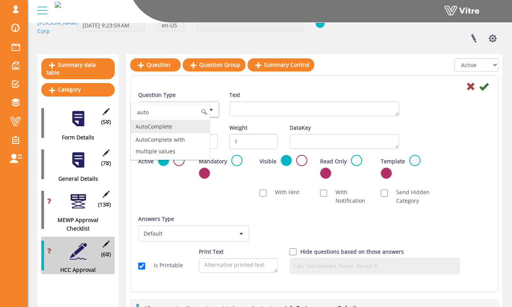
click at [183, 130] on li "AutoComplete" at bounding box center [170, 126] width 79 height 13
type input "auto"
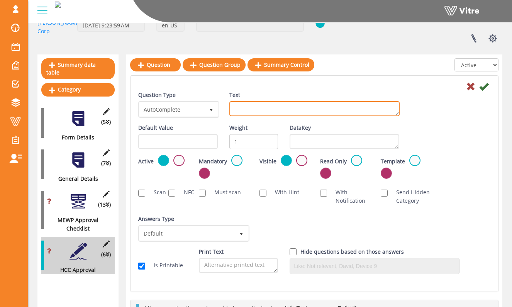
click at [263, 106] on textarea "Text" at bounding box center [315, 108] width 170 height 15
type textarea "Local Admin"
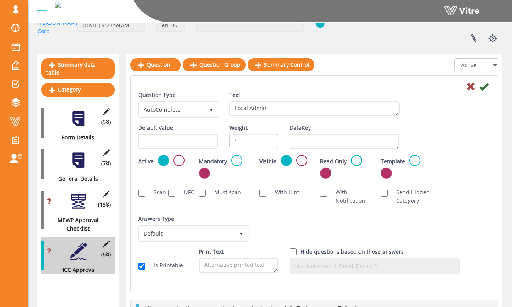
click at [423, 100] on div "Question Type AutoComplete 11 Text Local Admin" at bounding box center [315, 107] width 364 height 33
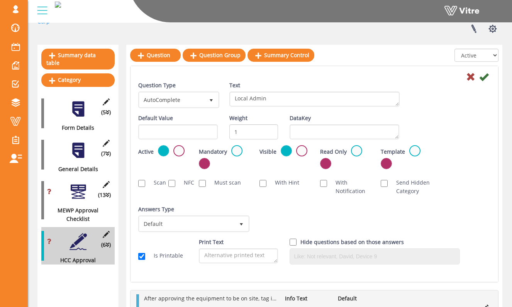
scroll to position [50, 0]
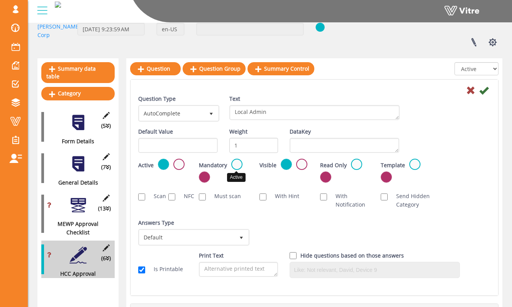
click at [234, 162] on label at bounding box center [237, 164] width 11 height 11
click at [0, 0] on input "radio" at bounding box center [0, 0] width 0 height 0
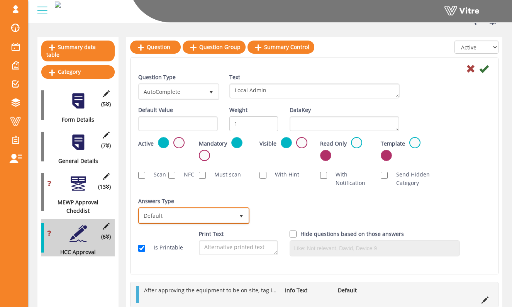
click at [235, 211] on span "select" at bounding box center [242, 216] width 14 height 14
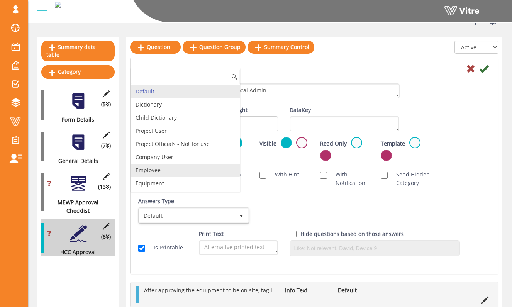
click at [204, 171] on li "Employee" at bounding box center [185, 170] width 109 height 13
checkbox input "true"
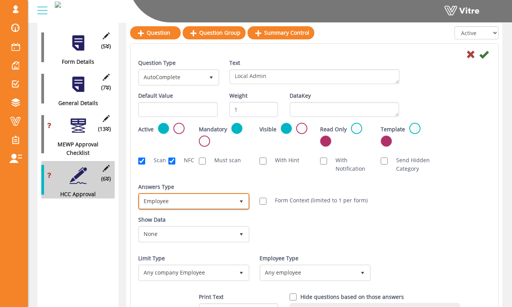
scroll to position [157, 0]
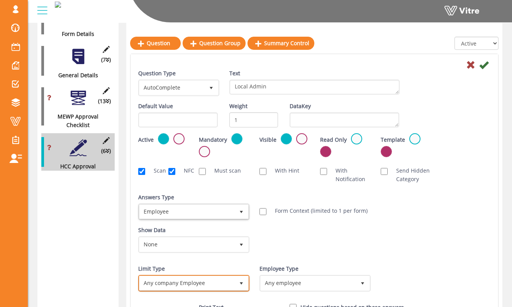
click at [236, 284] on span "select" at bounding box center [242, 283] width 14 height 14
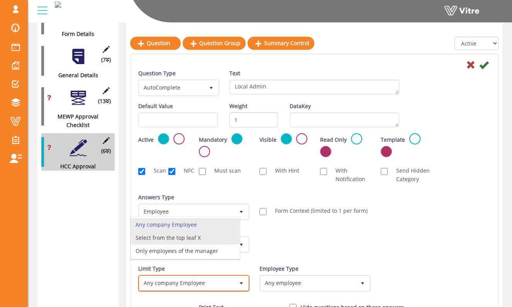
click at [232, 242] on li "Select from the top leaf X" at bounding box center [185, 238] width 109 height 13
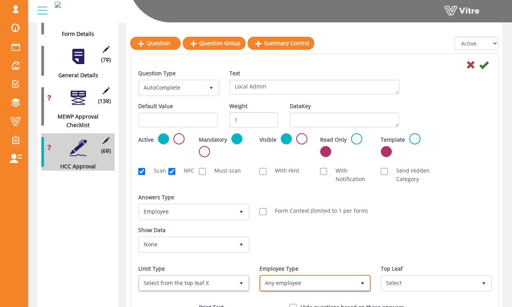
click at [332, 288] on span "Any employee" at bounding box center [308, 283] width 95 height 14
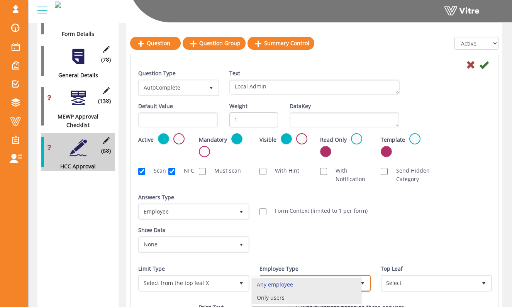
click at [332, 299] on li "Only users" at bounding box center [306, 297] width 109 height 13
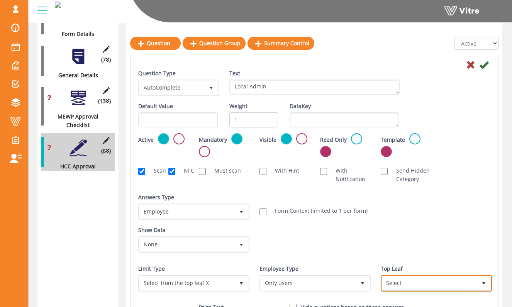
click at [392, 285] on span "Select" at bounding box center [429, 283] width 95 height 14
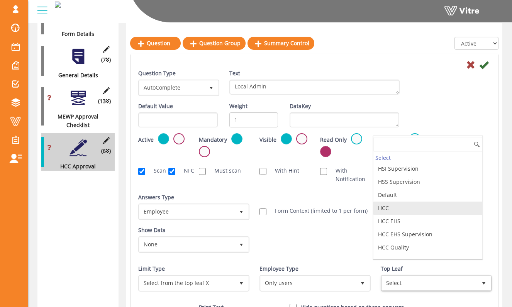
scroll to position [67, 0]
click at [417, 217] on li "HCC EHS" at bounding box center [428, 220] width 109 height 13
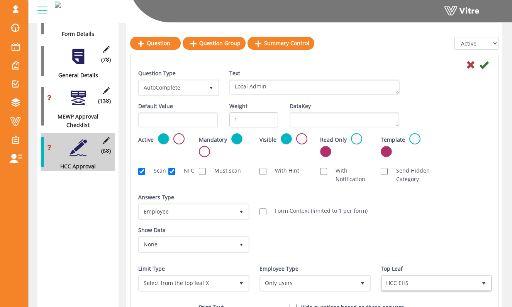
click at [417, 217] on div "Answers Type Default 0 Answers Type Employee 6 Module Select Form Context (limi…" at bounding box center [315, 209] width 364 height 33
click at [172, 172] on input "NFC" at bounding box center [172, 171] width 7 height 7
checkbox input "false"
click at [138, 171] on input "Scan" at bounding box center [141, 171] width 7 height 7
checkbox input "false"
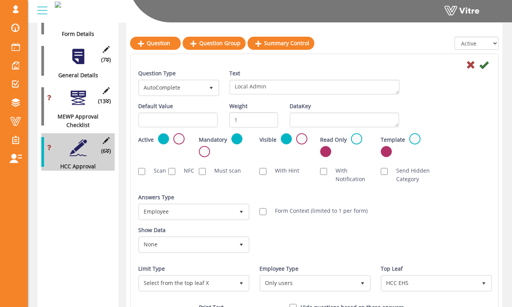
click at [458, 124] on div "Default Value Weight 1 DataKey" at bounding box center [315, 117] width 364 height 31
click at [265, 170] on input "With Hint" at bounding box center [263, 171] width 7 height 7
checkbox input "true"
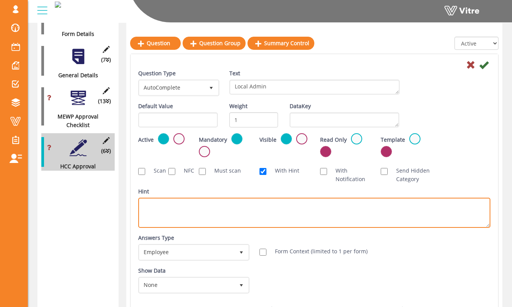
click at [250, 209] on textarea "Hint" at bounding box center [314, 213] width 352 height 30
type textarea "The person responsible on your site for adding equipment assets inside of Vitre"
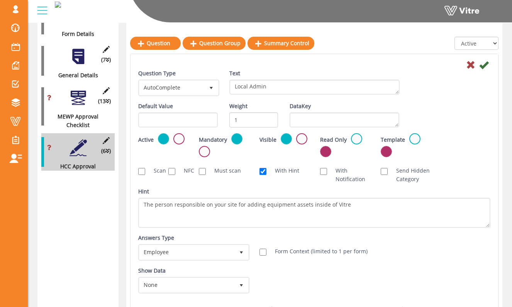
click at [457, 176] on div "Scan NFC Must scan With Hint With Notification Send Hidden Category No Image Op…" at bounding box center [315, 175] width 364 height 25
click at [484, 65] on icon at bounding box center [484, 64] width 9 height 9
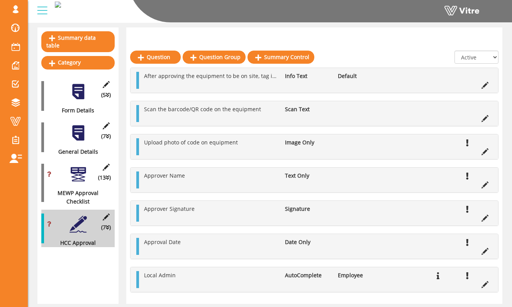
scroll to position [49, 0]
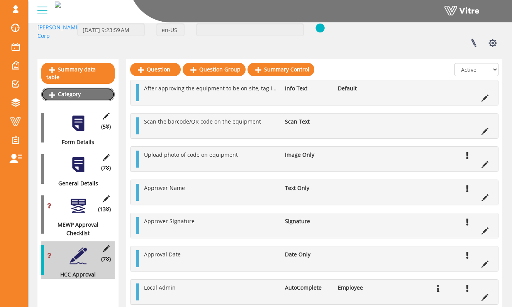
click at [106, 88] on link "Category" at bounding box center [77, 94] width 73 height 13
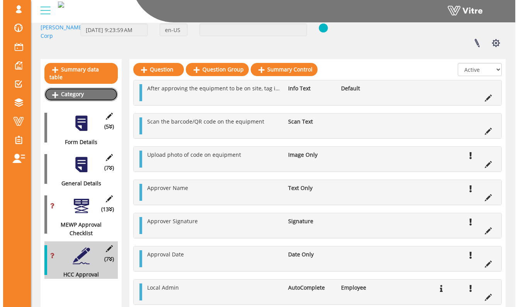
scroll to position [0, 0]
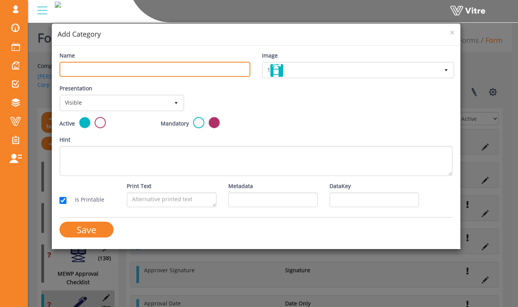
click at [123, 70] on input "Name" at bounding box center [155, 69] width 191 height 15
type input "Equipment Creation"
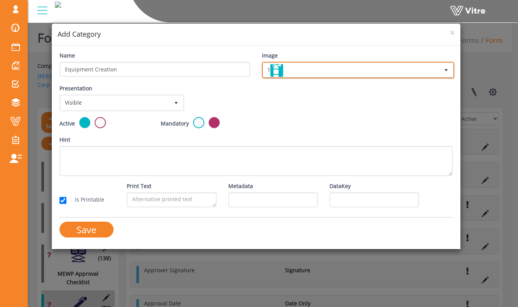
click at [303, 72] on span "1" at bounding box center [351, 70] width 176 height 14
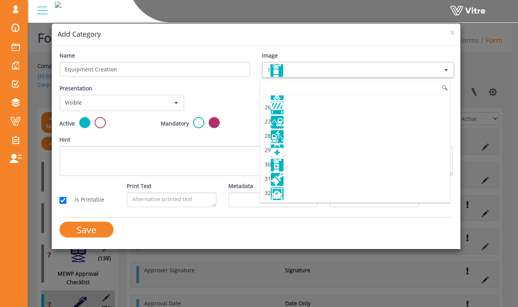
scroll to position [364, 0]
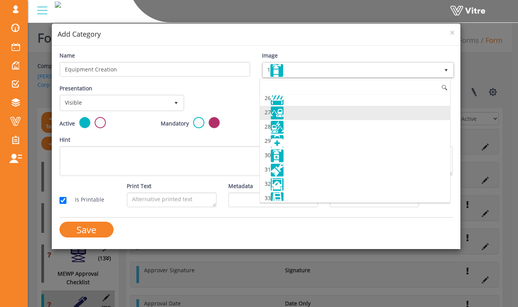
click at [308, 117] on li "27" at bounding box center [355, 113] width 190 height 14
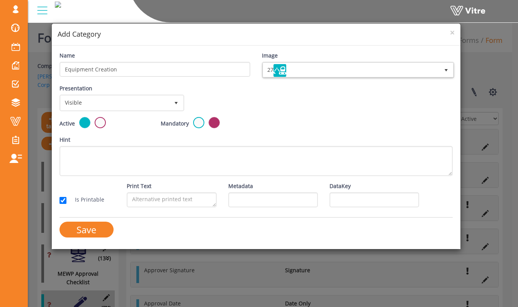
click at [294, 111] on div "Presentation Visible 0 Set Duration Minutes 0 Set conditional rule Set Duration" at bounding box center [256, 100] width 405 height 33
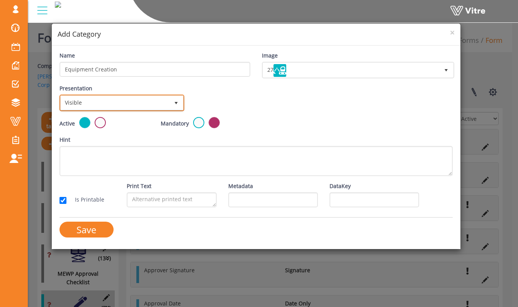
click at [122, 102] on span "Visible" at bounding box center [115, 103] width 109 height 14
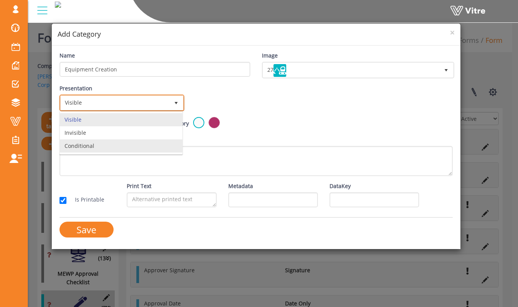
click at [119, 145] on li "Conditional" at bounding box center [121, 146] width 123 height 13
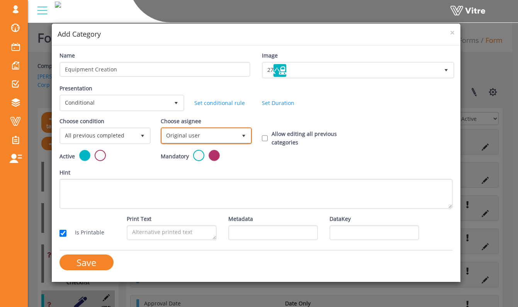
click at [185, 135] on span "Original user" at bounding box center [199, 136] width 75 height 14
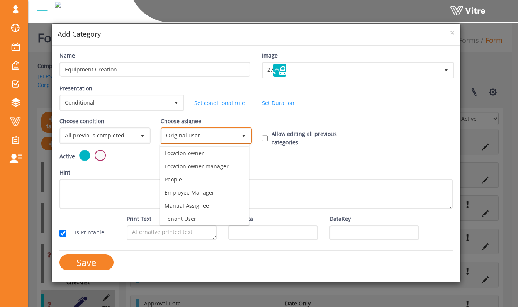
scroll to position [54, 0]
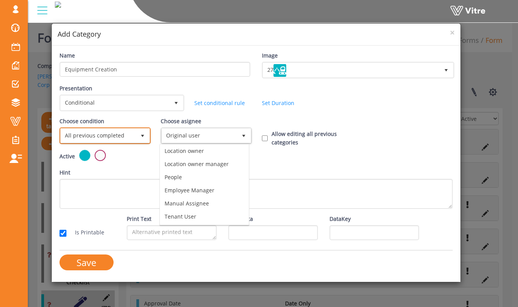
click at [136, 140] on span "select" at bounding box center [143, 136] width 14 height 14
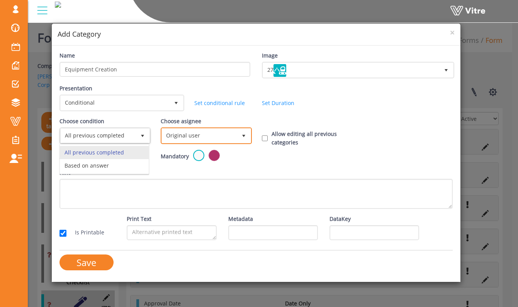
click at [172, 143] on span "Original user 0" at bounding box center [206, 136] width 91 height 17
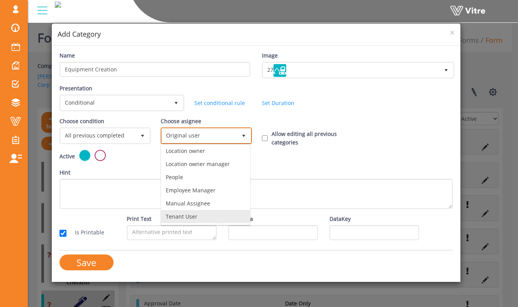
click at [204, 213] on li "Tenant User" at bounding box center [205, 216] width 89 height 13
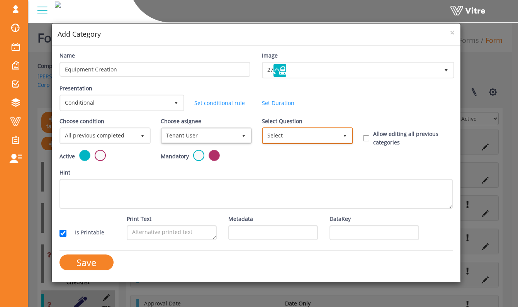
click at [291, 133] on span "Select" at bounding box center [300, 136] width 75 height 14
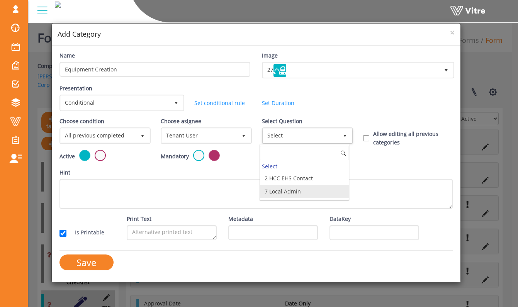
click at [294, 192] on li "7 Local Admin" at bounding box center [304, 191] width 89 height 13
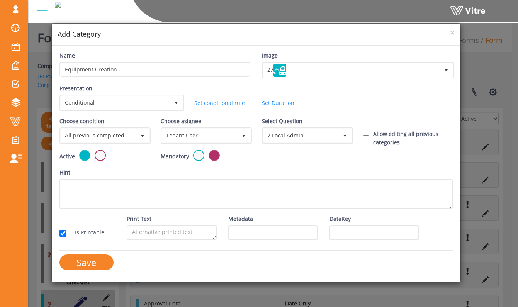
click at [347, 157] on div "Active Mandatory" at bounding box center [256, 159] width 405 height 19
click at [366, 138] on input "Allow editing all previous categories" at bounding box center [366, 138] width 6 height 7
checkbox input "true"
click at [201, 155] on label at bounding box center [198, 155] width 11 height 11
click at [0, 0] on input "radio" at bounding box center [0, 0] width 0 height 0
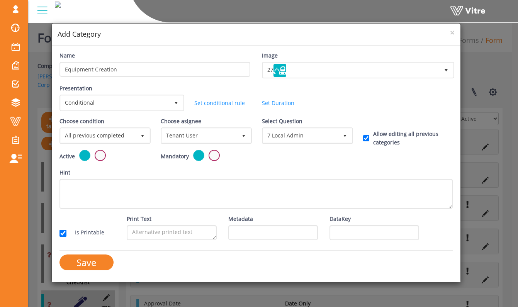
click at [212, 156] on label at bounding box center [214, 155] width 11 height 11
click at [0, 0] on input "radio" at bounding box center [0, 0] width 0 height 0
click at [100, 266] on input "Save" at bounding box center [87, 263] width 54 height 16
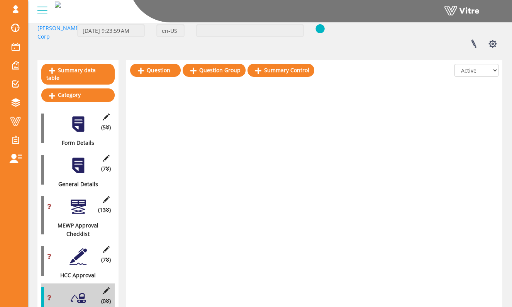
scroll to position [91, 0]
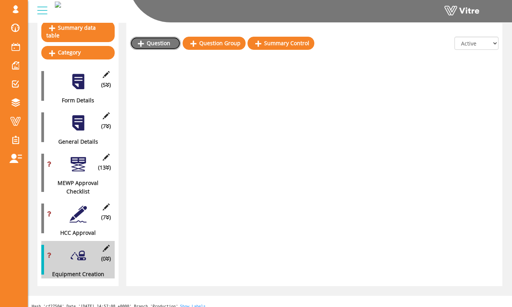
click at [170, 46] on link "Question" at bounding box center [155, 43] width 51 height 13
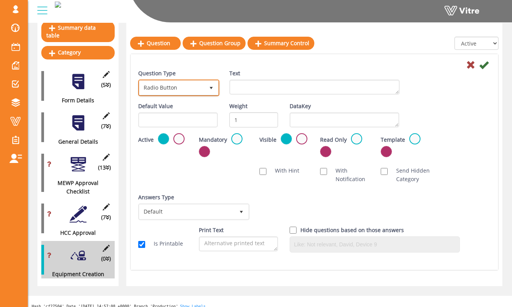
click at [208, 88] on span "select" at bounding box center [211, 88] width 14 height 14
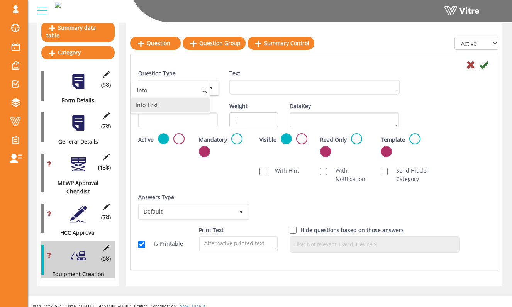
click at [176, 101] on li "Info Text" at bounding box center [170, 105] width 79 height 13
type input "info"
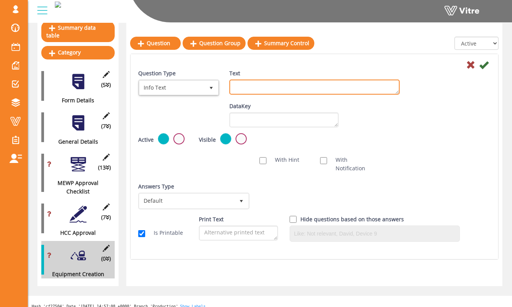
click at [243, 93] on textarea "Text" at bounding box center [315, 87] width 170 height 15
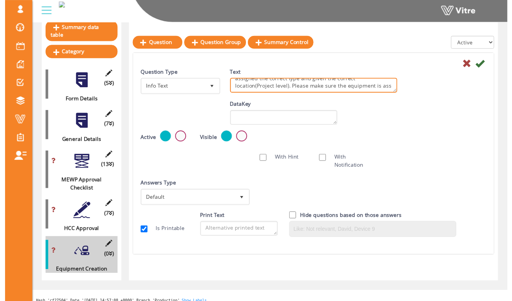
scroll to position [27, 0]
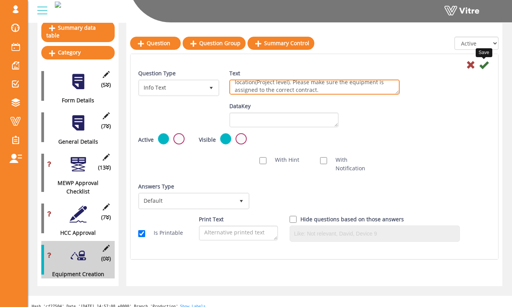
type textarea "Please use the information provided in this form to create a new Asset/Equipmen…"
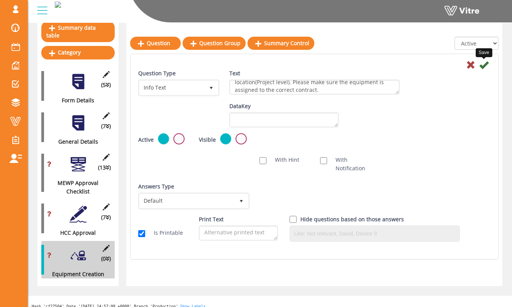
click at [487, 66] on icon at bounding box center [484, 64] width 9 height 9
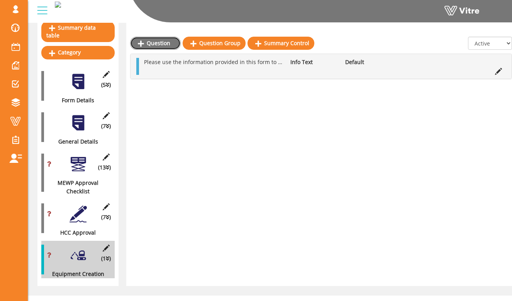
click at [167, 45] on link "Question" at bounding box center [155, 43] width 51 height 13
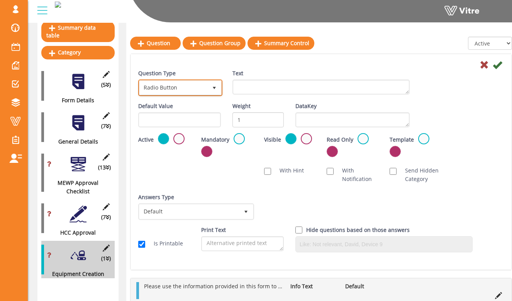
click at [202, 85] on span "Radio Button" at bounding box center [174, 88] width 68 height 14
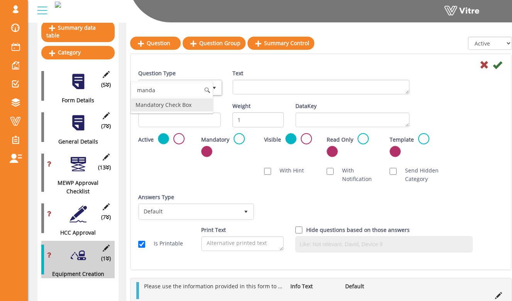
click at [190, 107] on li "Mandatory Check Box" at bounding box center [172, 105] width 82 height 13
type input "manda"
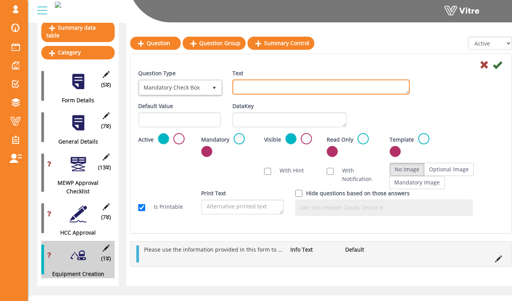
click at [267, 82] on textarea "Text" at bounding box center [321, 87] width 177 height 15
type textarea "I confirm that I have created the equipment inside of Vitre and assigned the ex…"
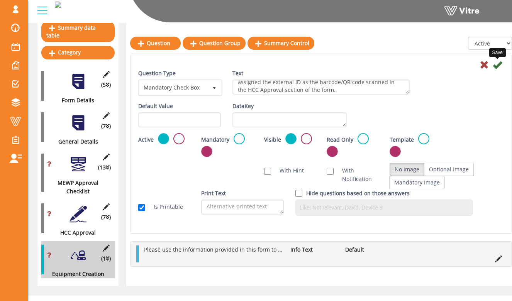
click at [500, 67] on icon at bounding box center [497, 64] width 9 height 9
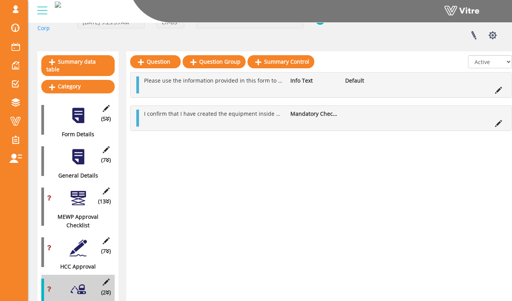
scroll to position [57, 4]
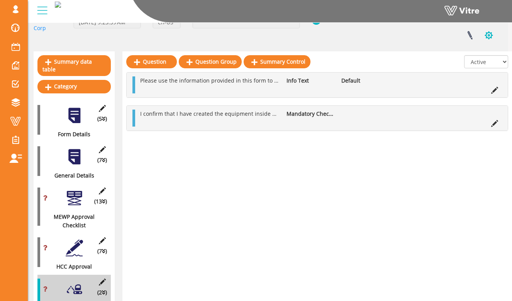
click at [485, 36] on button "button" at bounding box center [489, 35] width 19 height 20
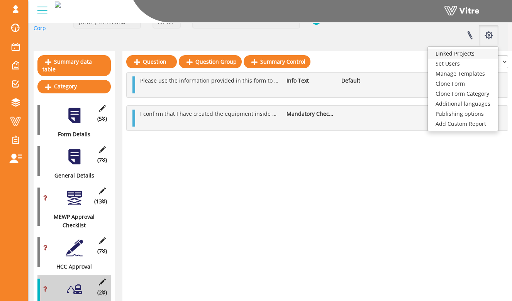
click at [472, 55] on link "Linked Projects" at bounding box center [463, 54] width 70 height 10
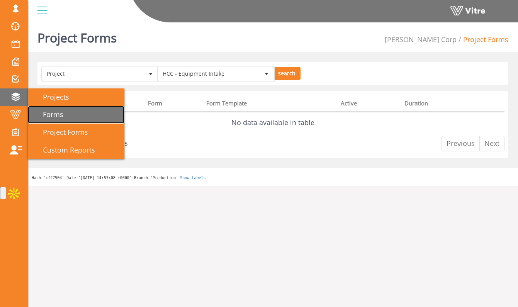
click at [57, 119] on span "Forms" at bounding box center [49, 114] width 30 height 9
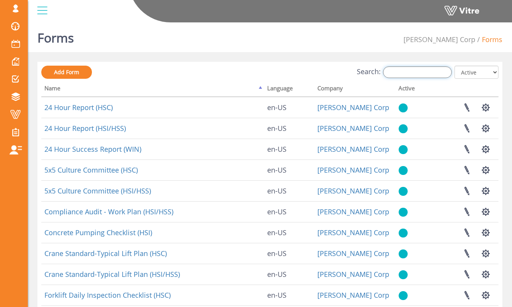
click at [398, 72] on input "Search:" at bounding box center [417, 72] width 69 height 12
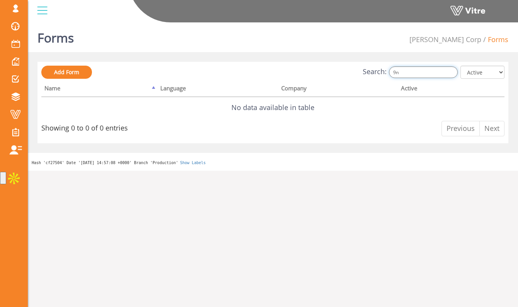
type input "9"
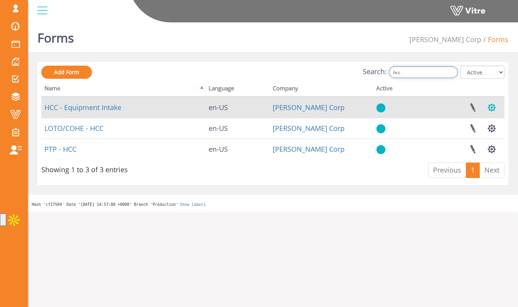
type input "hcc"
click at [498, 110] on button "button" at bounding box center [491, 107] width 19 height 20
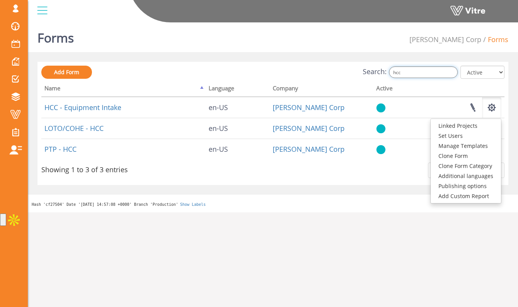
click at [425, 72] on input "hcc" at bounding box center [423, 72] width 69 height 12
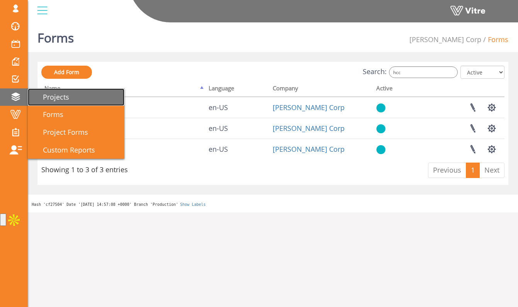
click at [60, 97] on span "Projects" at bounding box center [52, 96] width 36 height 9
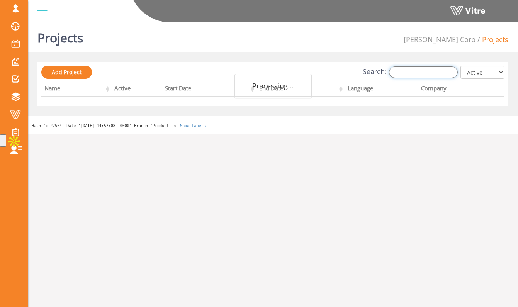
click at [407, 72] on input "Search:" at bounding box center [423, 72] width 69 height 12
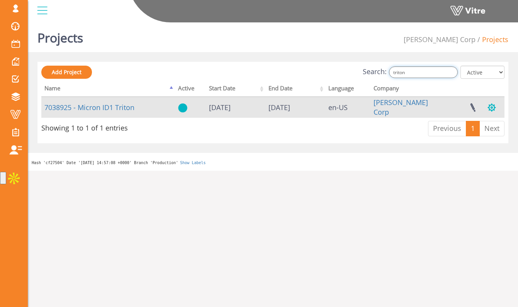
type input "triton"
click at [493, 104] on button "button" at bounding box center [491, 107] width 19 height 20
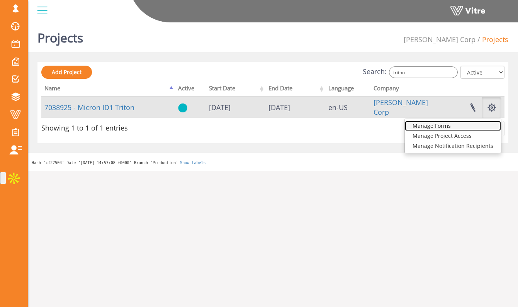
click at [439, 128] on link "Manage Forms" at bounding box center [453, 126] width 96 height 10
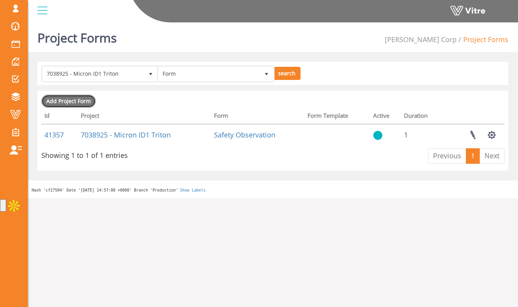
click at [80, 104] on span "Add Project Form" at bounding box center [68, 100] width 44 height 7
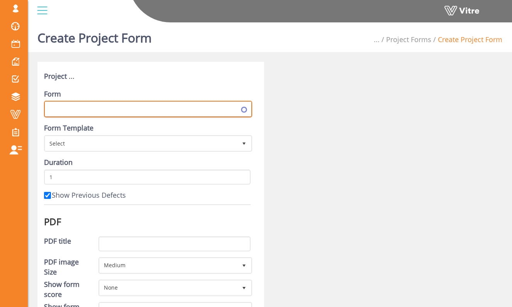
click at [136, 111] on span at bounding box center [141, 109] width 192 height 14
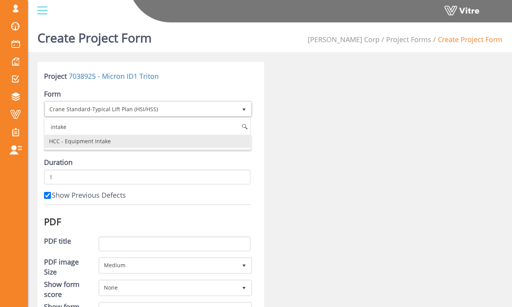
click at [132, 140] on li "HCC - Equipment Intake" at bounding box center [147, 141] width 206 height 13
type input "intake"
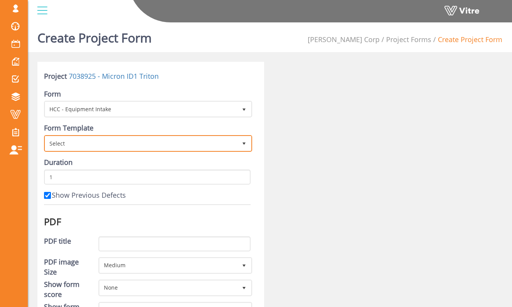
click at [157, 136] on span "Select" at bounding box center [141, 143] width 192 height 14
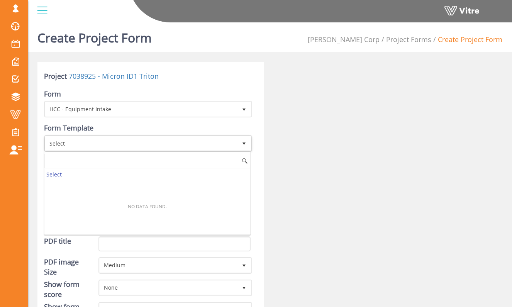
click at [161, 129] on div "Form Template Select" at bounding box center [147, 137] width 207 height 29
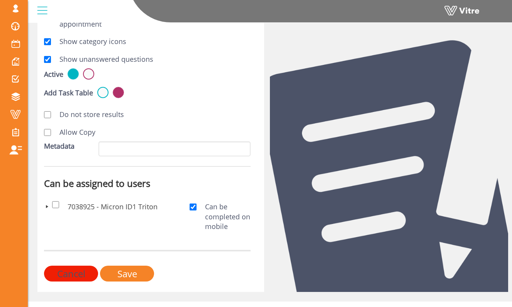
scroll to position [354, 0]
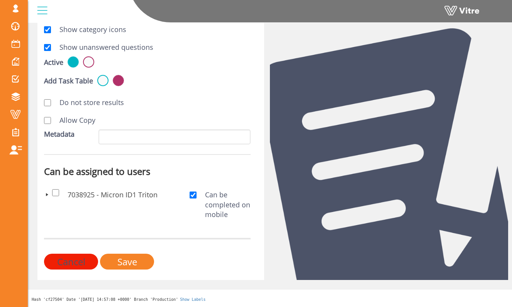
click at [49, 194] on span at bounding box center [47, 195] width 6 height 6
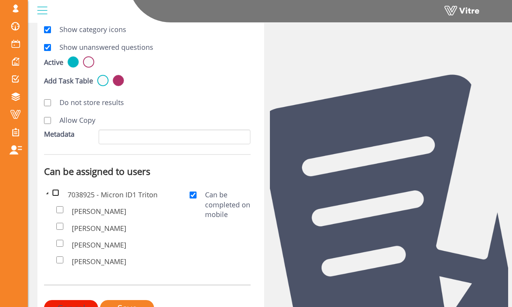
click at [58, 192] on input "checkbox" at bounding box center [55, 192] width 7 height 7
checkbox input "true"
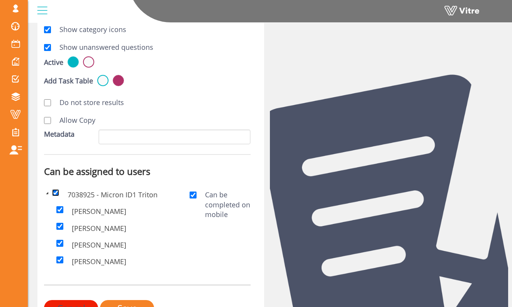
checkbox input "true"
click at [45, 193] on span at bounding box center [47, 193] width 6 height 6
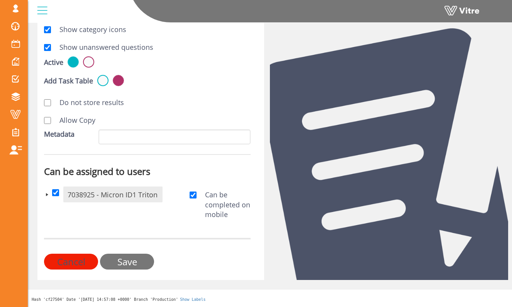
click at [135, 264] on input "Save" at bounding box center [127, 262] width 54 height 16
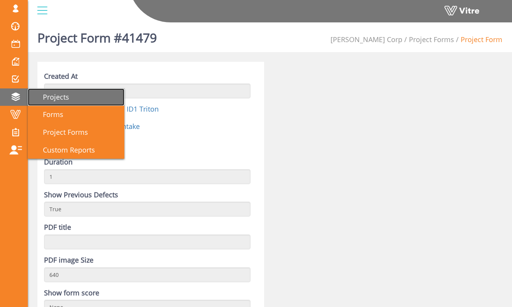
click at [84, 101] on link "Projects" at bounding box center [76, 98] width 97 height 18
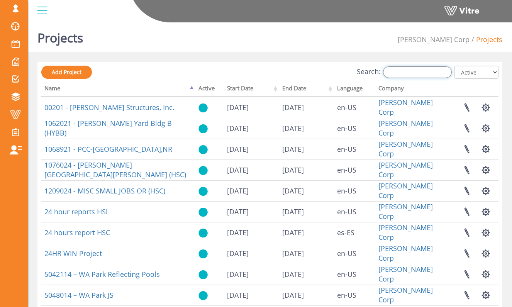
click at [401, 73] on input "Search:" at bounding box center [417, 72] width 69 height 12
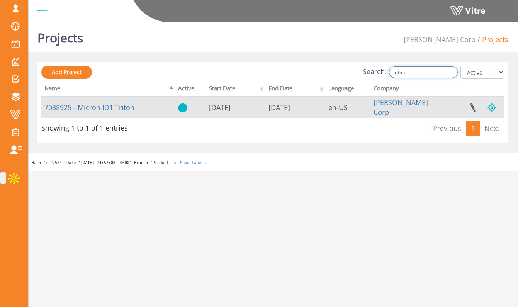
type input "triton"
click at [491, 104] on button "button" at bounding box center [491, 107] width 19 height 20
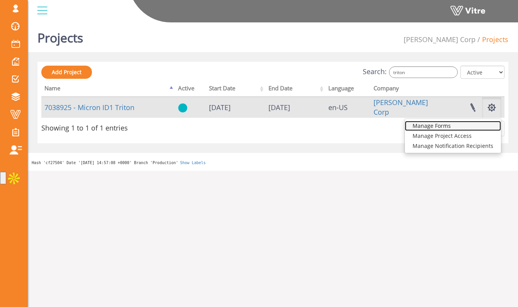
click at [468, 126] on link "Manage Forms" at bounding box center [453, 126] width 96 height 10
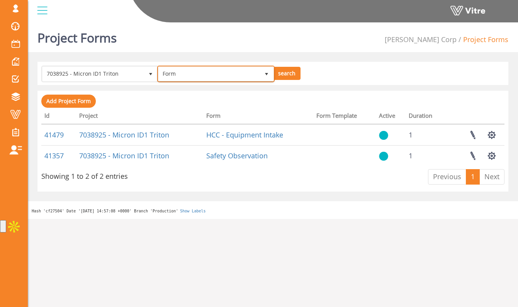
click at [198, 72] on span "Form" at bounding box center [208, 74] width 101 height 14
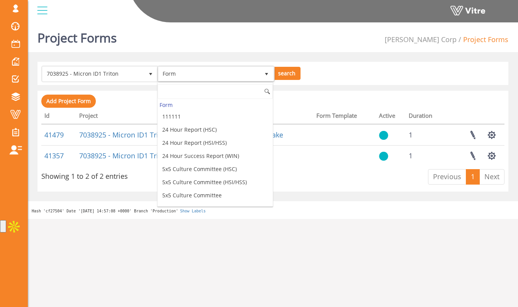
click at [129, 103] on div "Add Project Form Processing... Id Project Form Form Template Active Duration 41…" at bounding box center [272, 141] width 463 height 93
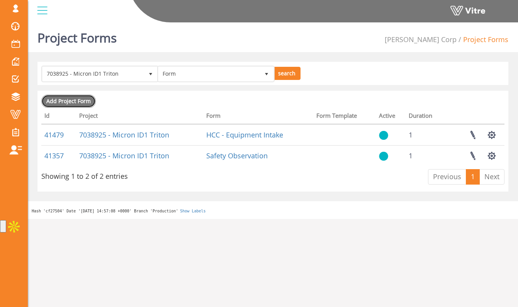
click at [87, 97] on span "Add Project Form" at bounding box center [68, 100] width 44 height 7
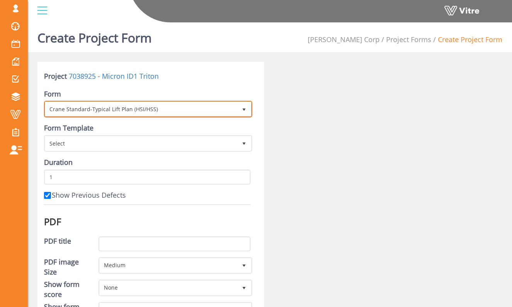
click at [157, 108] on span "Crane Standard-Typical Lift Plan (HSI/HSS)" at bounding box center [141, 109] width 192 height 14
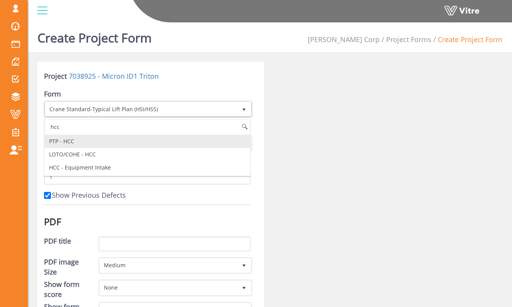
click at [128, 140] on li "PTP - HCC" at bounding box center [147, 141] width 206 height 13
type input "hcc"
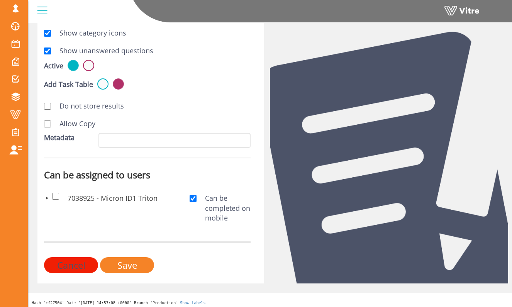
scroll to position [354, 0]
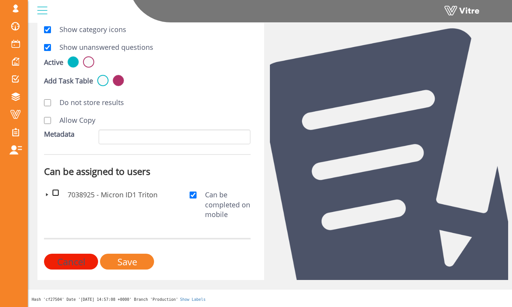
click at [57, 191] on input "checkbox" at bounding box center [55, 192] width 7 height 7
checkbox input "true"
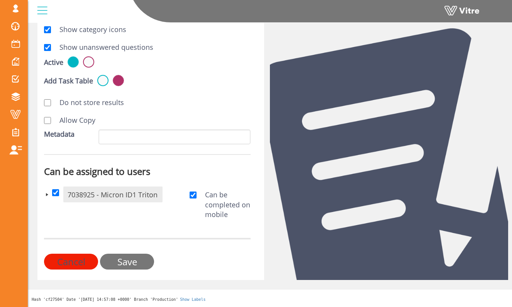
click at [120, 264] on input "Save" at bounding box center [127, 262] width 54 height 16
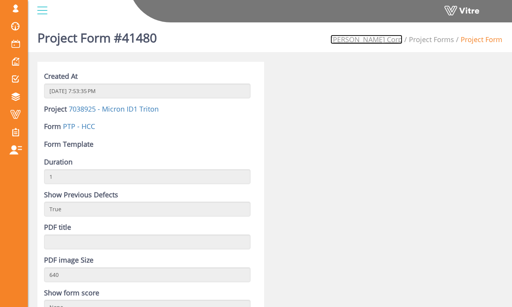
click at [389, 40] on link "[PERSON_NAME] Corp" at bounding box center [367, 39] width 72 height 9
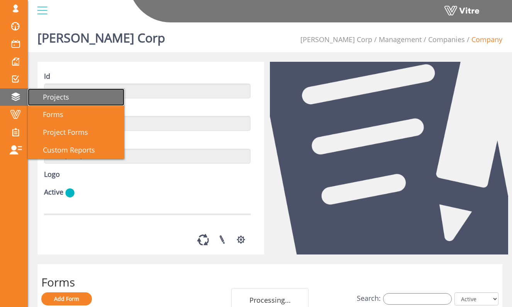
click at [54, 97] on span "Projects" at bounding box center [52, 96] width 36 height 9
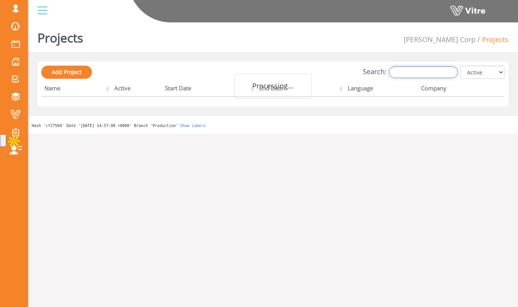
click at [426, 69] on input "Search:" at bounding box center [423, 72] width 69 height 12
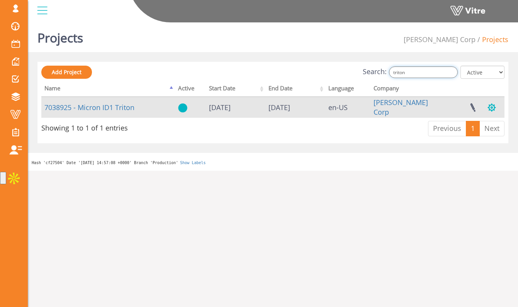
type input "triton"
click at [490, 107] on button "button" at bounding box center [491, 107] width 19 height 20
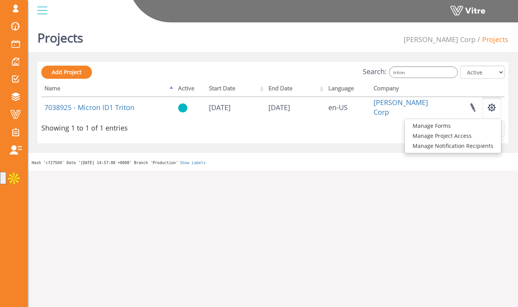
click at [469, 186] on html "sam@vitre.io Profile Notification Change Company English English Español França…" at bounding box center [259, 93] width 518 height 186
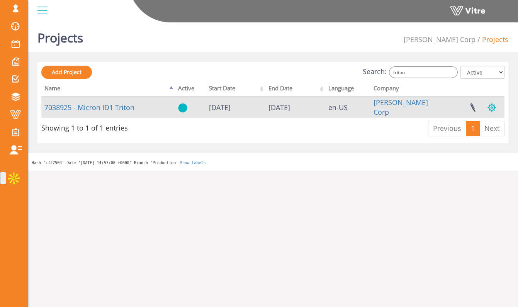
click at [490, 112] on button "button" at bounding box center [491, 107] width 19 height 20
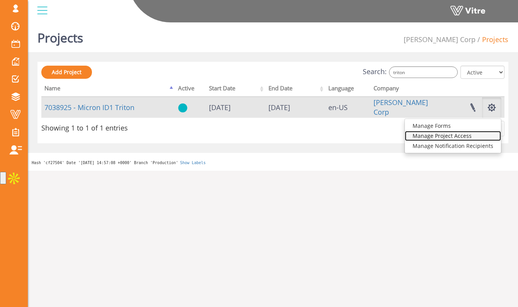
click at [482, 133] on link "Manage Project Access" at bounding box center [453, 136] width 96 height 10
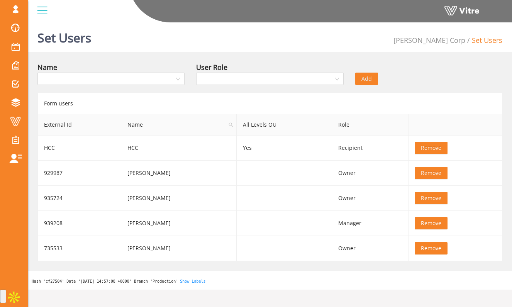
click at [169, 87] on div "Name" at bounding box center [111, 75] width 159 height 27
click at [167, 80] on input "search" at bounding box center [108, 79] width 133 height 12
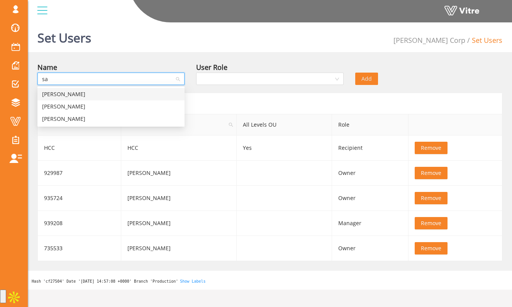
type input "s"
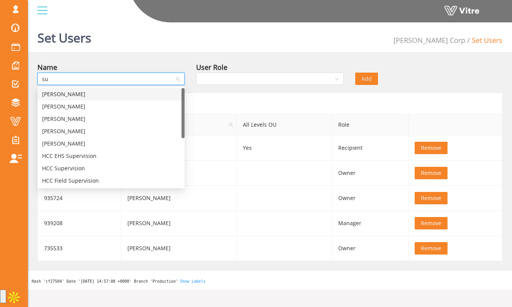
type input "s"
type input "S"
type input "adm"
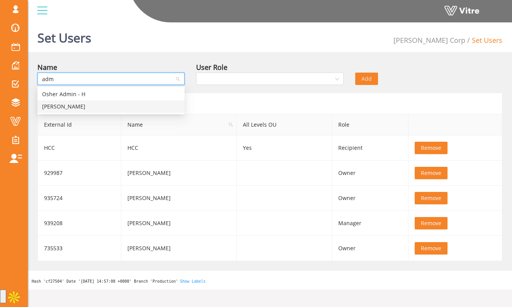
click at [153, 104] on div "[PERSON_NAME]" at bounding box center [111, 106] width 138 height 9
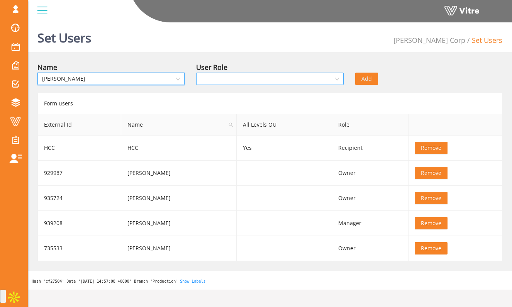
click at [257, 82] on input "search" at bounding box center [267, 79] width 133 height 12
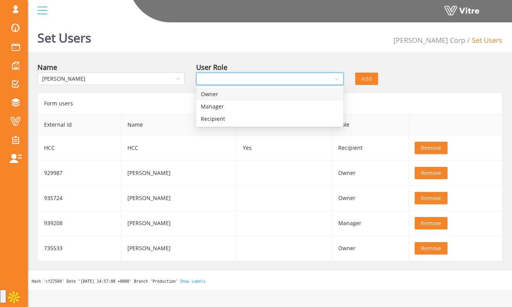
click at [253, 95] on div "Owner" at bounding box center [270, 94] width 138 height 9
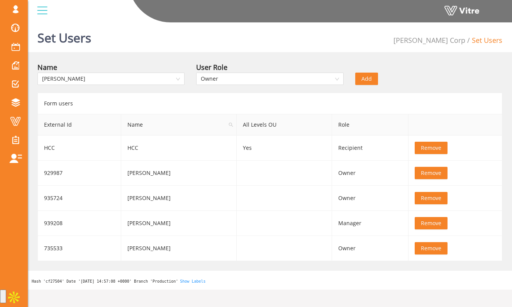
click at [419, 83] on div "Add" at bounding box center [390, 73] width 80 height 23
click at [369, 78] on span "Add" at bounding box center [367, 79] width 10 height 9
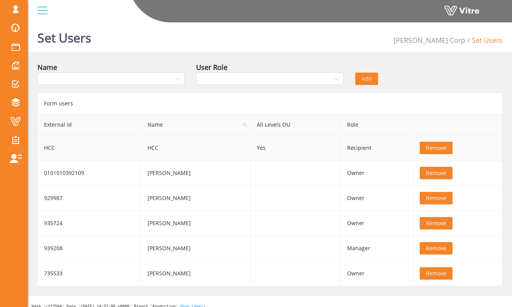
click at [432, 148] on span "Remove" at bounding box center [436, 148] width 20 height 9
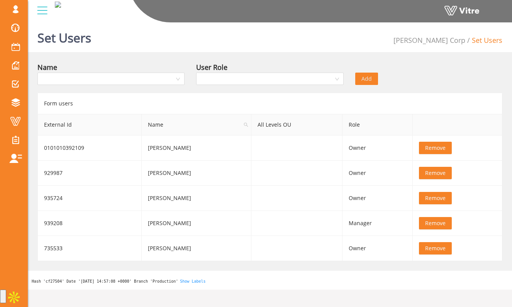
scroll to position [19, 0]
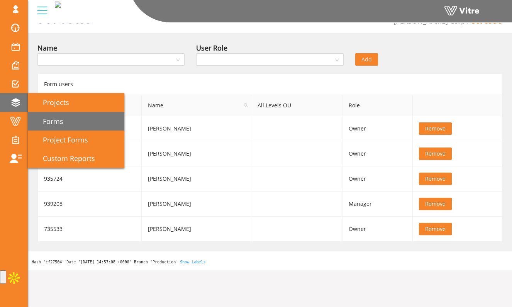
click at [64, 119] on link "Forms" at bounding box center [76, 121] width 97 height 19
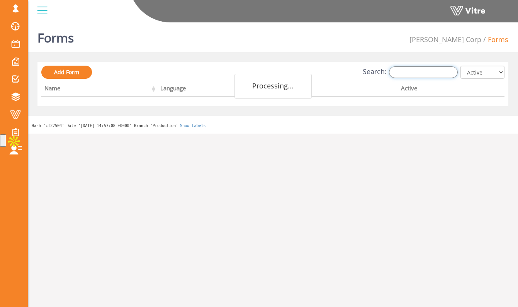
click at [419, 72] on input "Search:" at bounding box center [423, 72] width 69 height 12
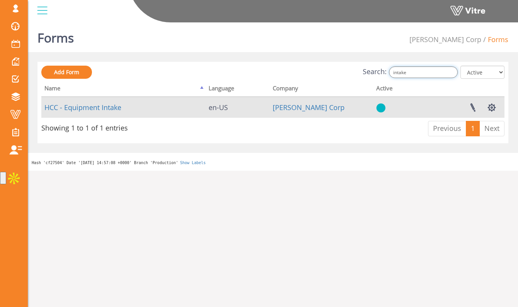
type input "intake"
click at [104, 99] on td "HCC - Equipment Intake" at bounding box center [123, 107] width 164 height 21
click at [103, 109] on link "HCC - Equipment Intake" at bounding box center [82, 107] width 77 height 9
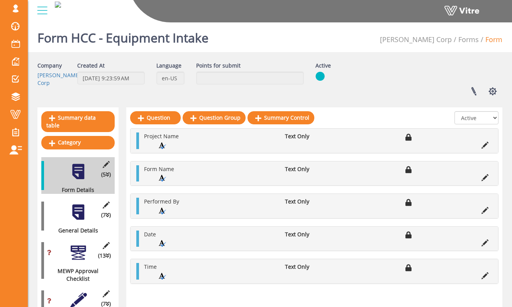
click at [90, 199] on div "(7 ) General Details" at bounding box center [77, 216] width 73 height 37
click at [75, 204] on div at bounding box center [78, 212] width 17 height 17
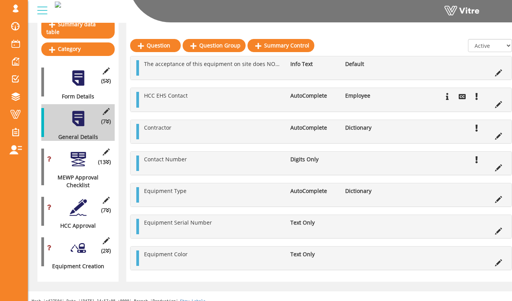
scroll to position [96, 0]
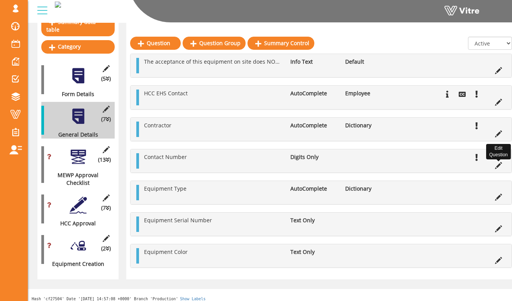
click at [498, 165] on icon at bounding box center [498, 165] width 7 height 7
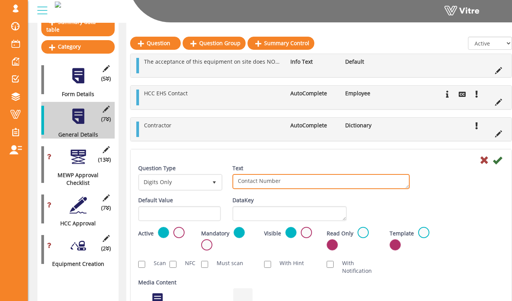
click at [237, 181] on textarea "Contact Number" at bounding box center [321, 181] width 177 height 15
type textarea "Contractor Contact Number"
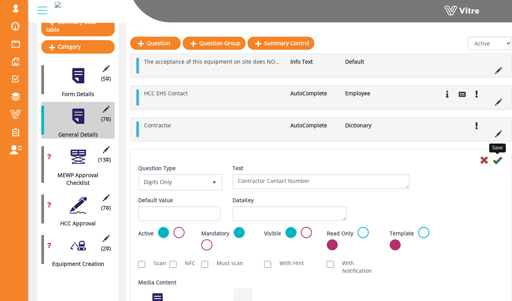
click at [499, 162] on icon at bounding box center [497, 160] width 9 height 9
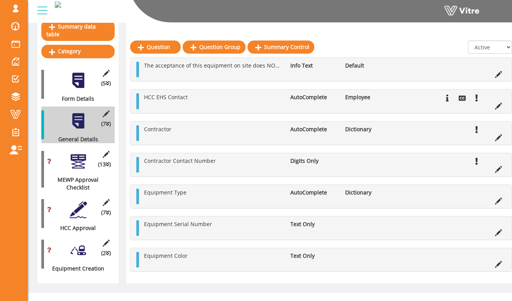
scroll to position [89, 0]
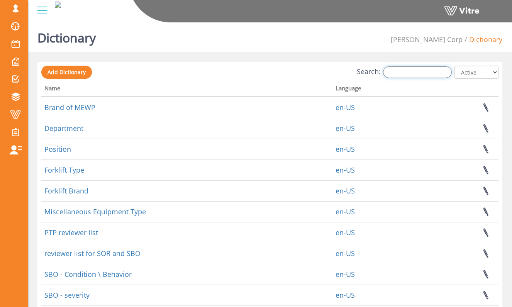
click at [394, 69] on input "Search:" at bounding box center [417, 72] width 69 height 12
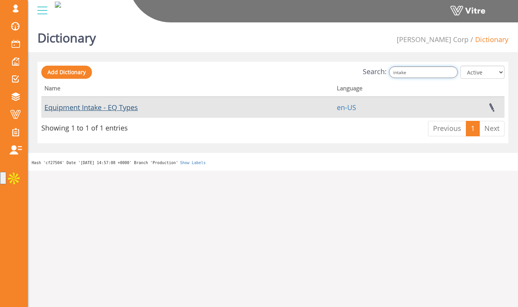
type input "intake"
click at [133, 105] on link "Equipment Intake - EQ Types" at bounding box center [91, 107] width 94 height 9
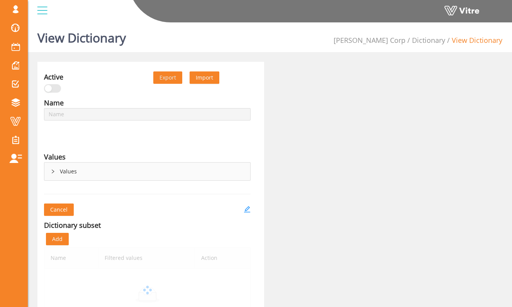
click at [79, 168] on div "Values" at bounding box center [147, 172] width 206 height 18
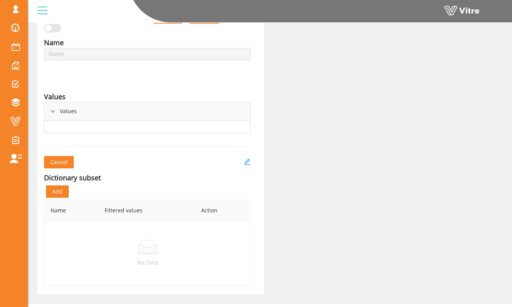
type input "Equipment Intake - EQ Types"
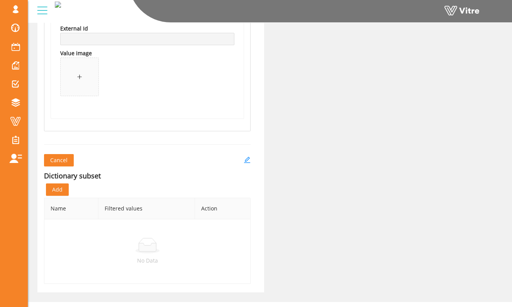
scroll to position [1468, 0]
click at [246, 160] on icon "edit" at bounding box center [247, 161] width 6 height 6
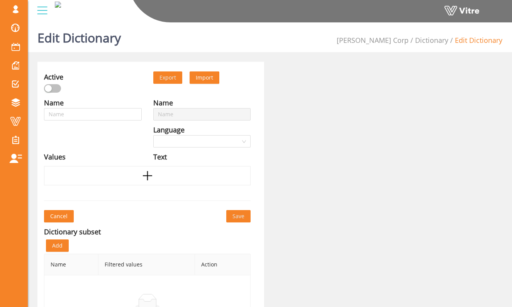
type input "Equipment Intake - EQ Types"
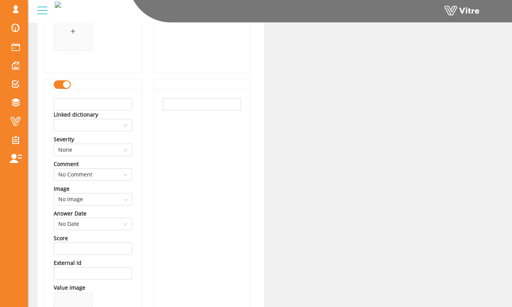
scroll to position [1206, 0]
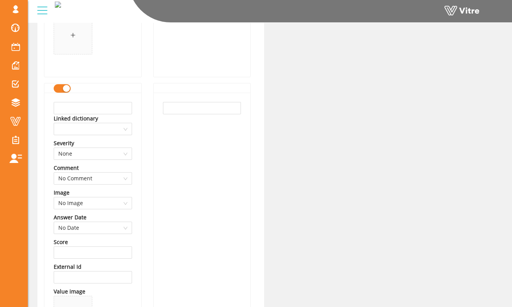
click at [63, 87] on div "button" at bounding box center [66, 88] width 7 height 7
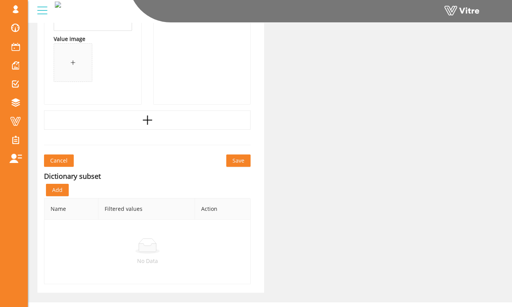
scroll to position [1473, 0]
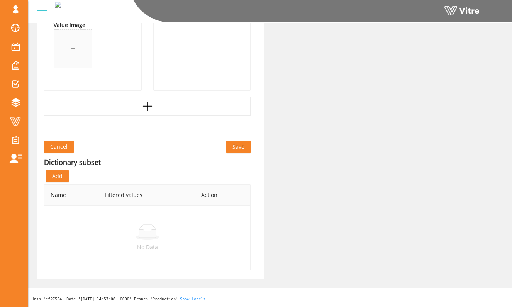
click at [231, 143] on button "Save" at bounding box center [238, 147] width 24 height 12
